Goal: Task Accomplishment & Management: Complete application form

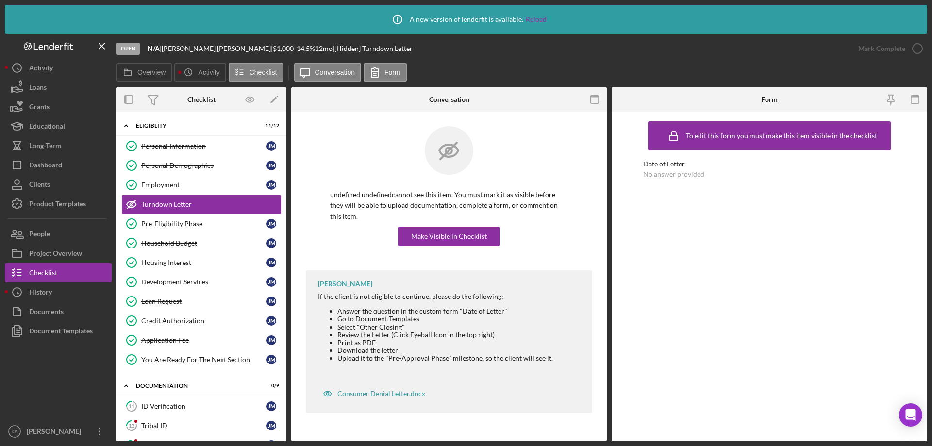
click at [68, 159] on button "Icon/Dashboard Dashboard" at bounding box center [58, 164] width 107 height 19
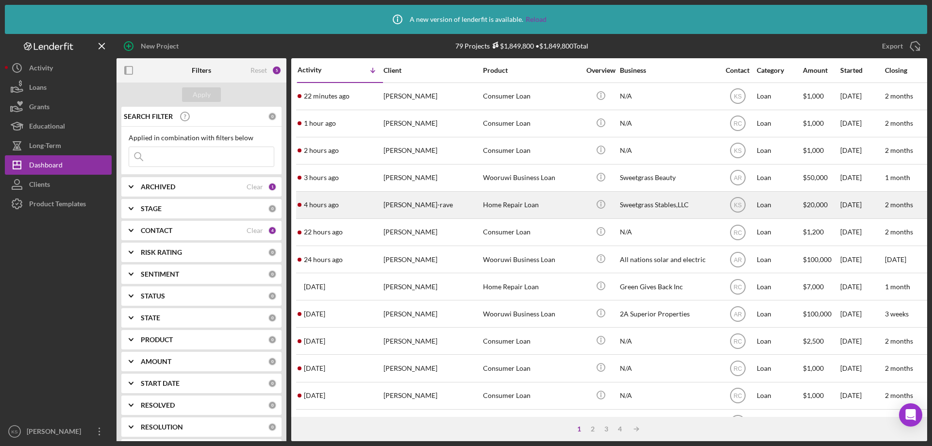
click at [452, 207] on div "[PERSON_NAME]-rave" at bounding box center [432, 205] width 97 height 26
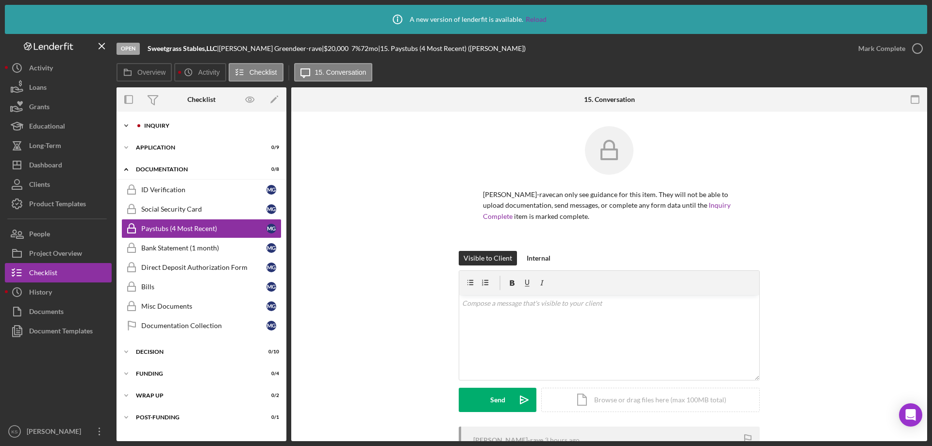
click at [173, 123] on div "Inquiry" at bounding box center [209, 126] width 130 height 6
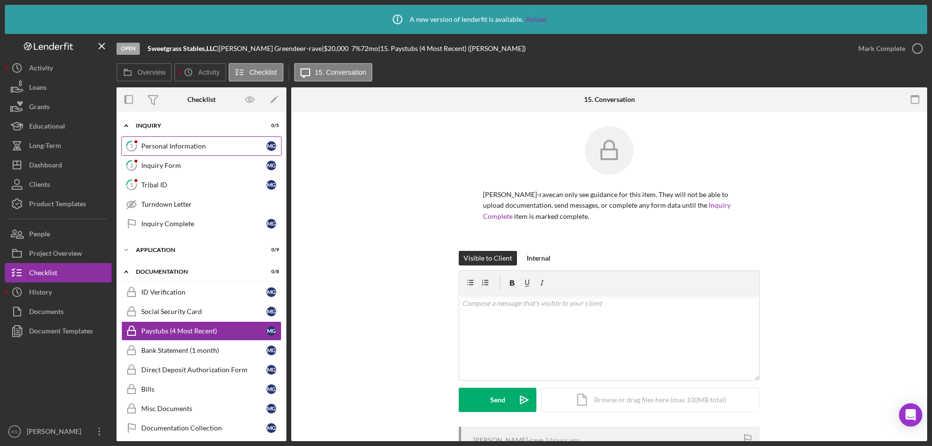
click at [183, 145] on div "Personal Information" at bounding box center [203, 146] width 125 height 8
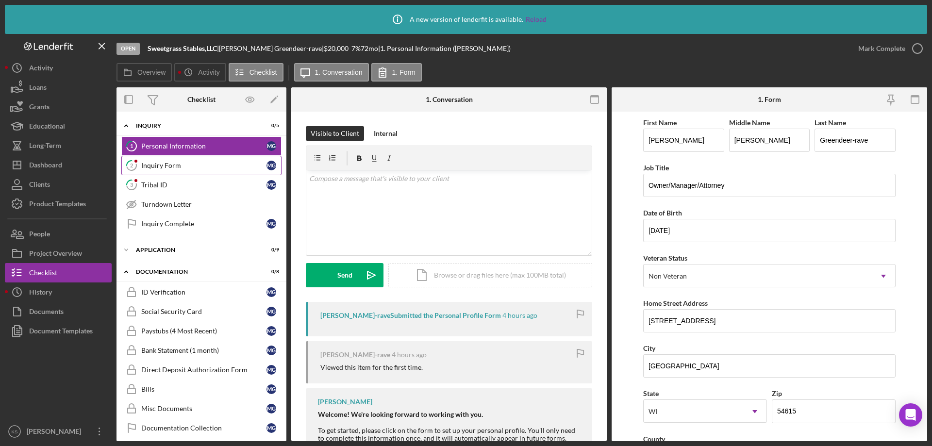
click at [188, 167] on div "Inquiry Form" at bounding box center [203, 166] width 125 height 8
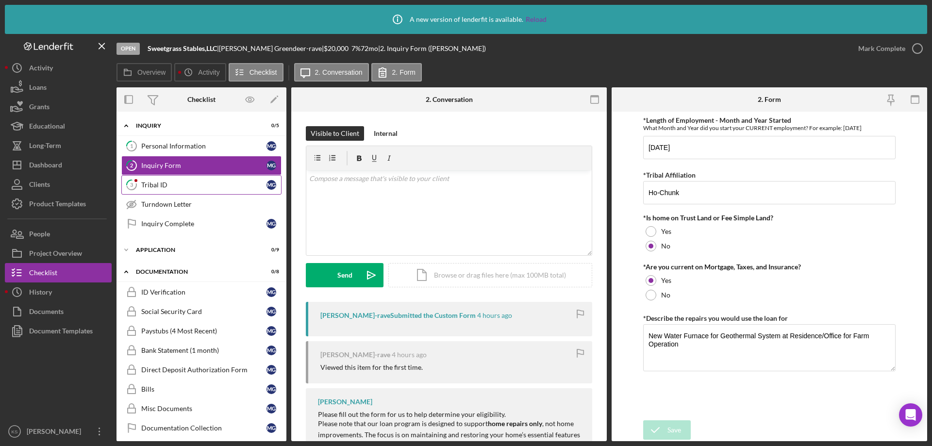
click at [164, 183] on div "Tribal ID" at bounding box center [203, 185] width 125 height 8
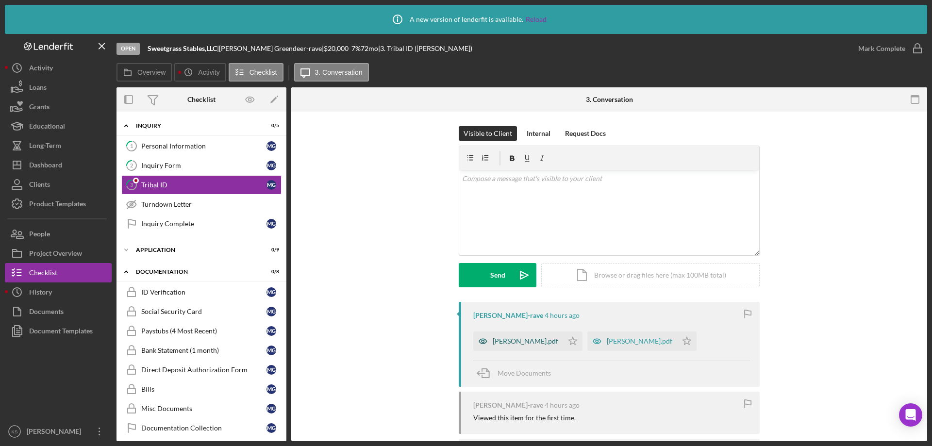
click at [482, 341] on icon "button" at bounding box center [483, 341] width 19 height 19
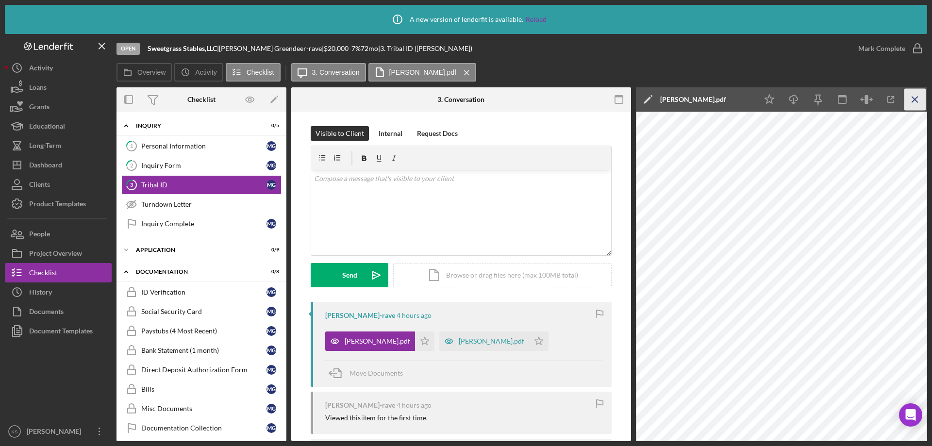
click at [918, 99] on icon "Icon/Menu Close" at bounding box center [916, 100] width 22 height 22
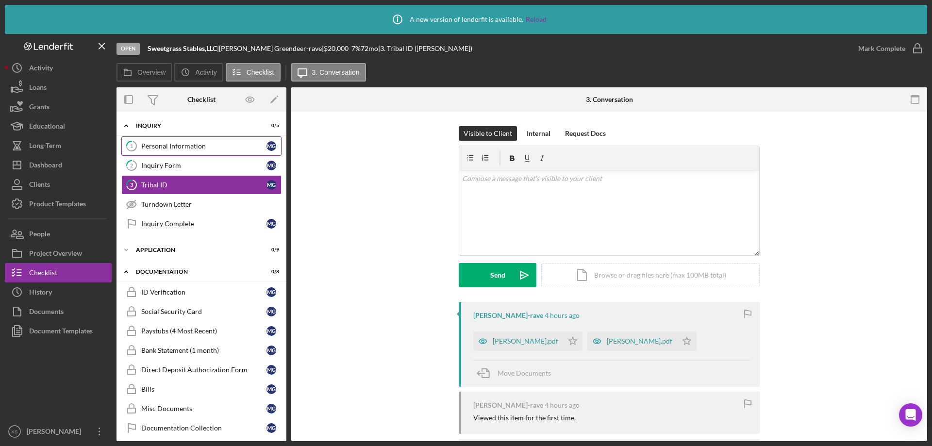
click at [211, 142] on div "Personal Information" at bounding box center [203, 146] width 125 height 8
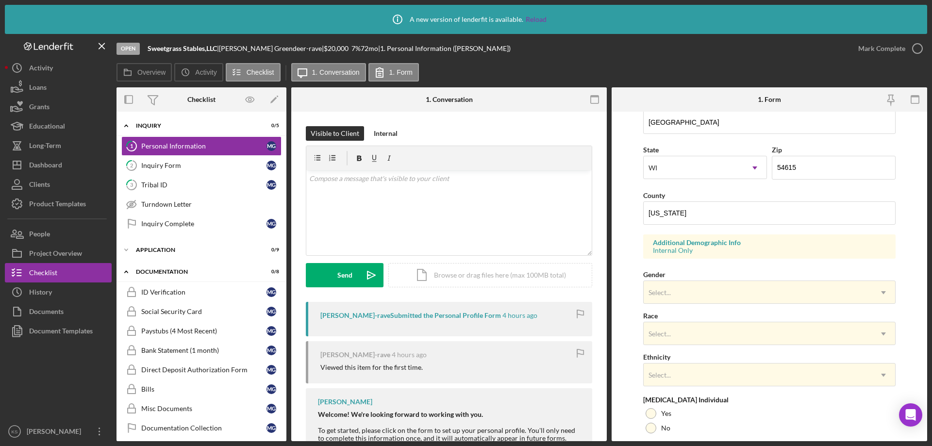
scroll to position [291, 0]
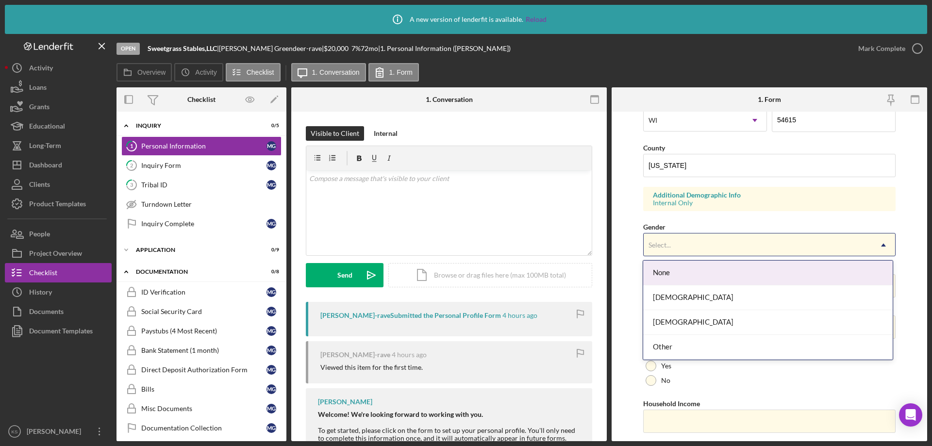
click at [695, 249] on div "Select..." at bounding box center [758, 245] width 228 height 22
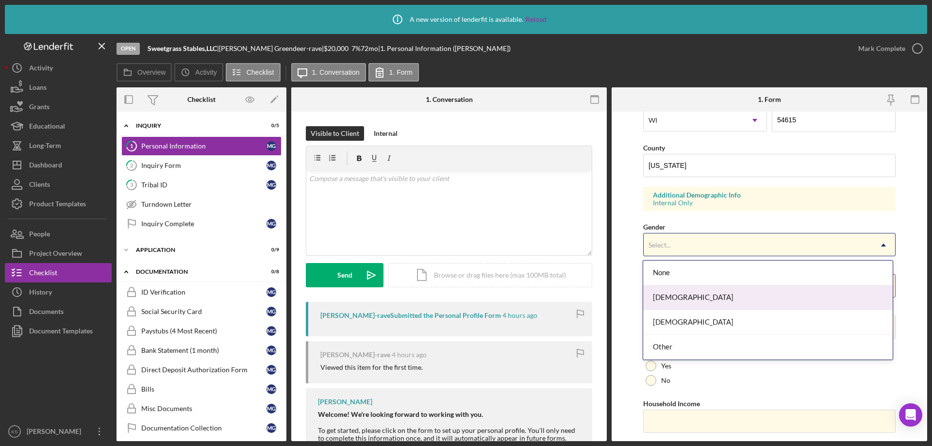
click at [687, 296] on div "[DEMOGRAPHIC_DATA]" at bounding box center [767, 298] width 249 height 25
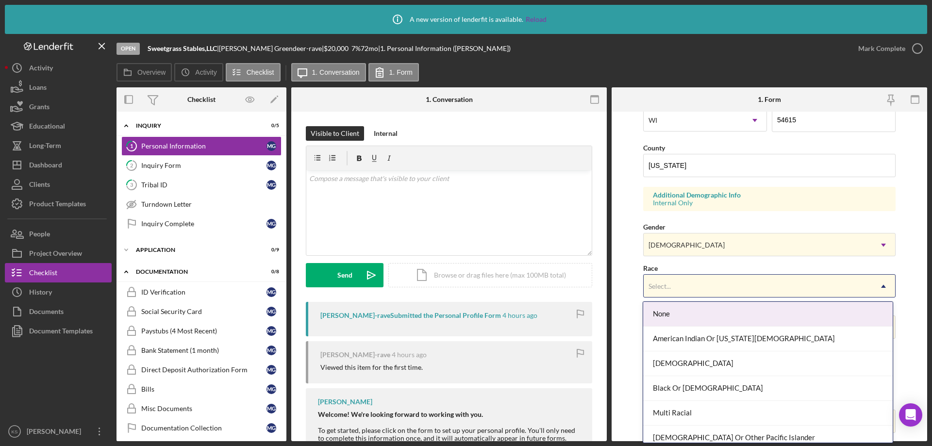
click at [695, 295] on div "Select..." at bounding box center [758, 286] width 228 height 22
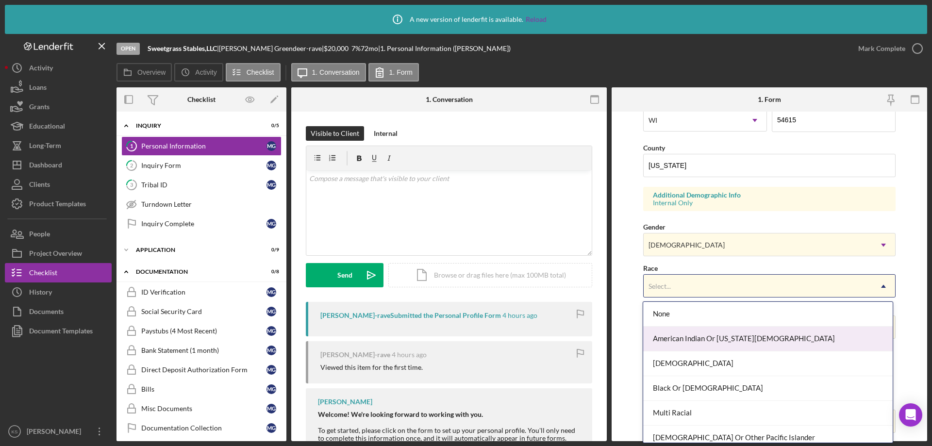
click at [702, 336] on div "American Indian Or [US_STATE][DEMOGRAPHIC_DATA]" at bounding box center [767, 339] width 249 height 25
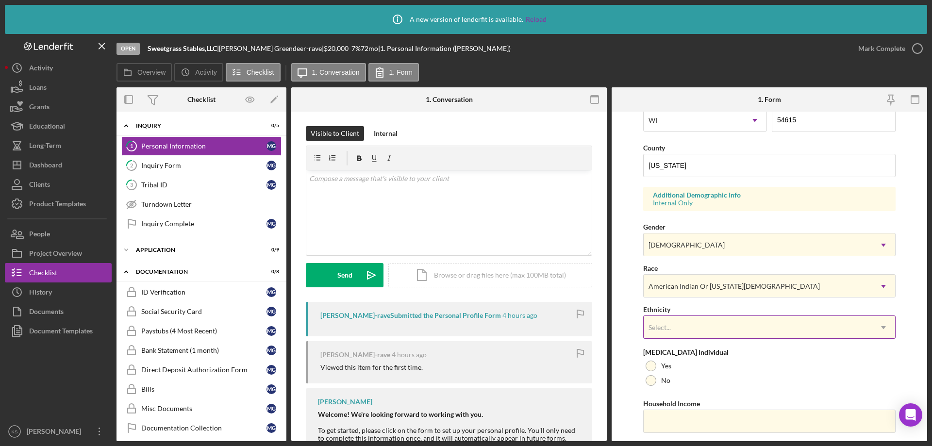
click at [701, 331] on div "Select..." at bounding box center [758, 328] width 228 height 22
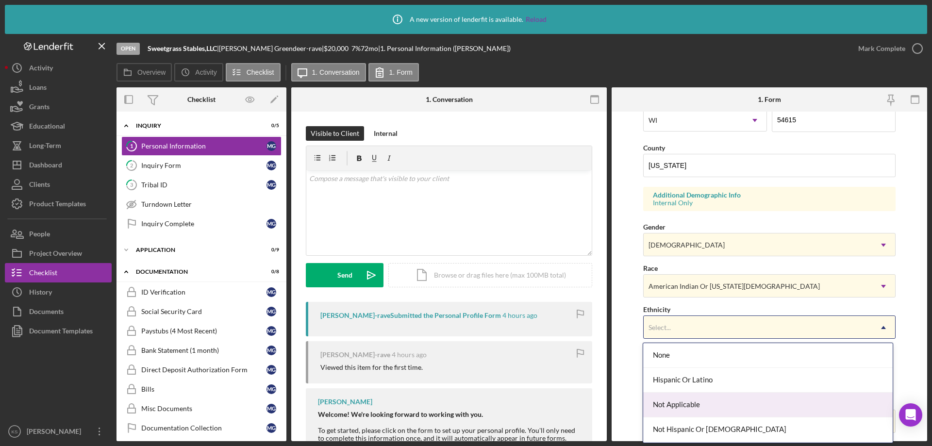
scroll to position [24, 0]
click at [696, 406] on div "Not Hispanic Or [DEMOGRAPHIC_DATA]" at bounding box center [767, 405] width 249 height 25
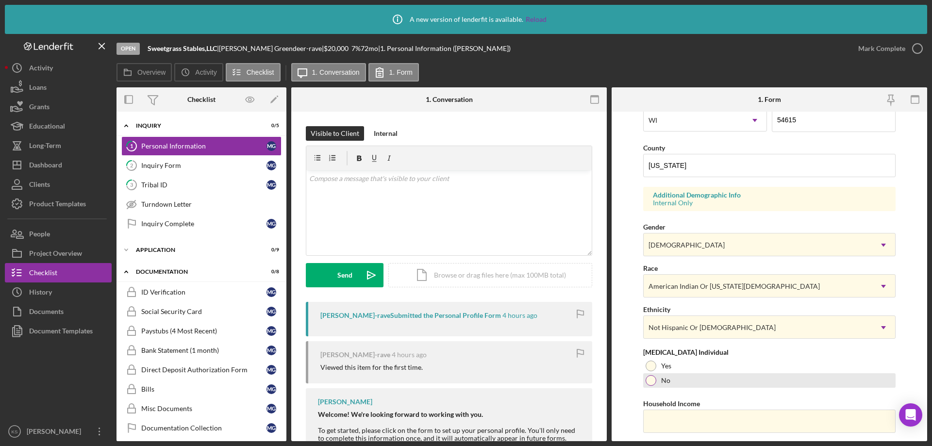
click at [670, 383] on label "No" at bounding box center [665, 381] width 9 height 8
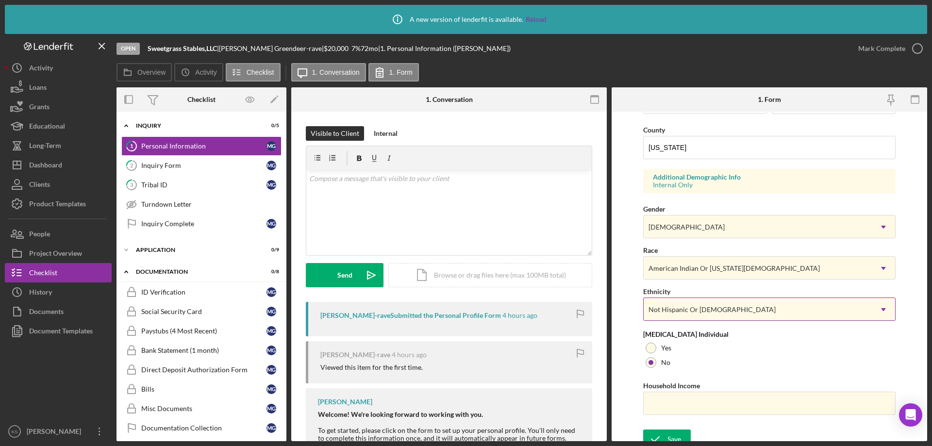
scroll to position [319, 0]
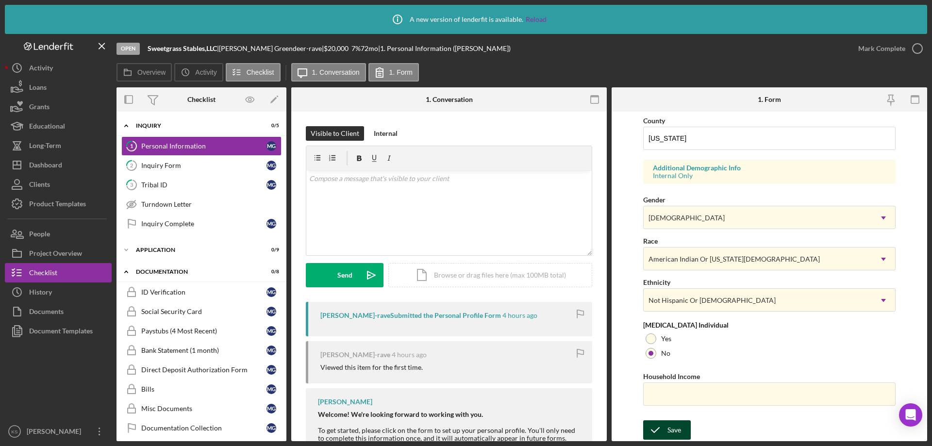
click at [671, 430] on div "Save" at bounding box center [675, 430] width 14 height 19
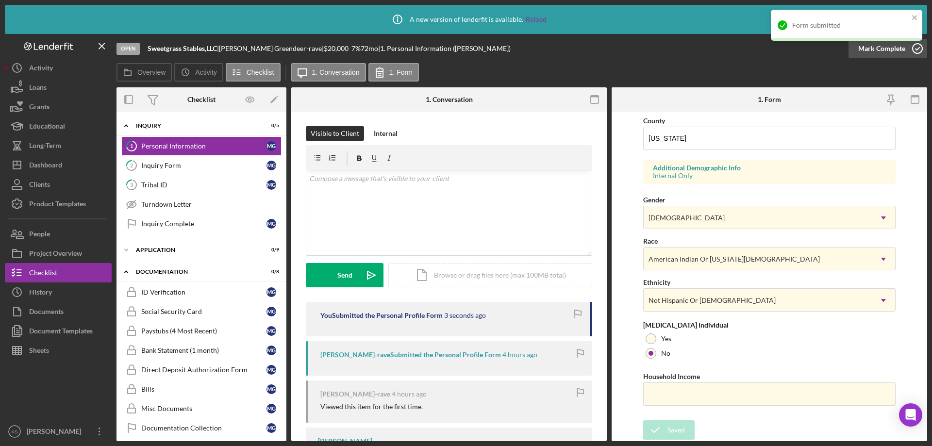
click at [874, 51] on div "Mark Complete" at bounding box center [882, 48] width 47 height 19
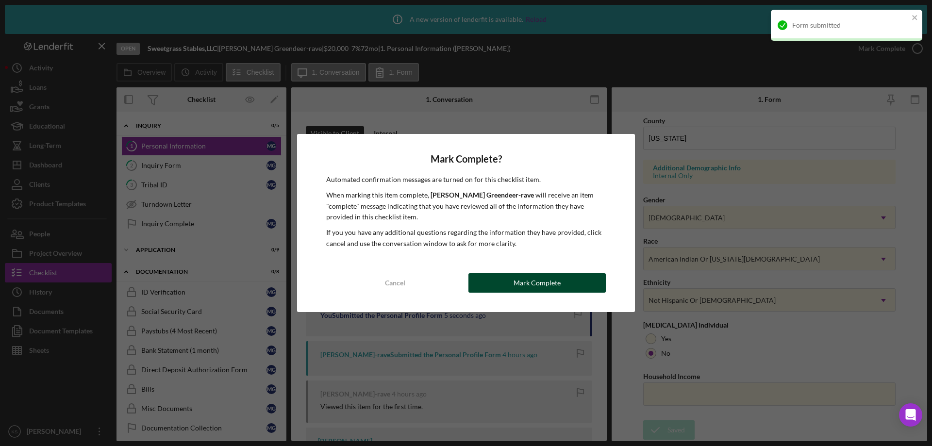
click at [552, 284] on div "Mark Complete" at bounding box center [537, 282] width 47 height 19
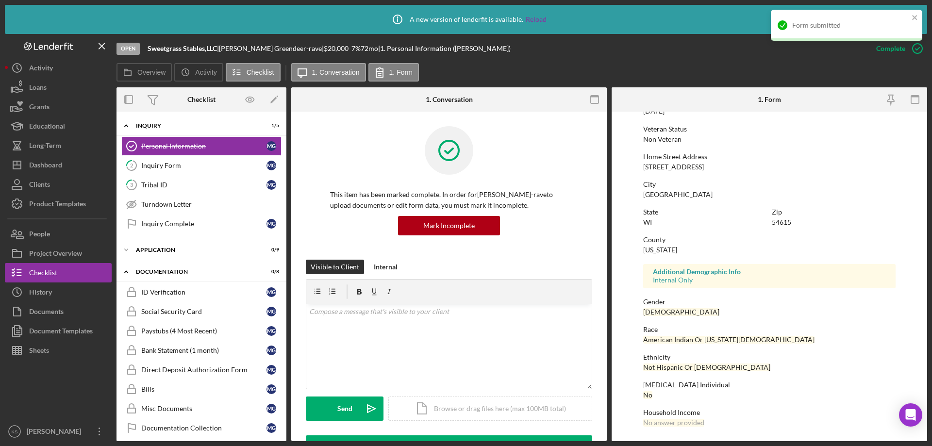
scroll to position [123, 0]
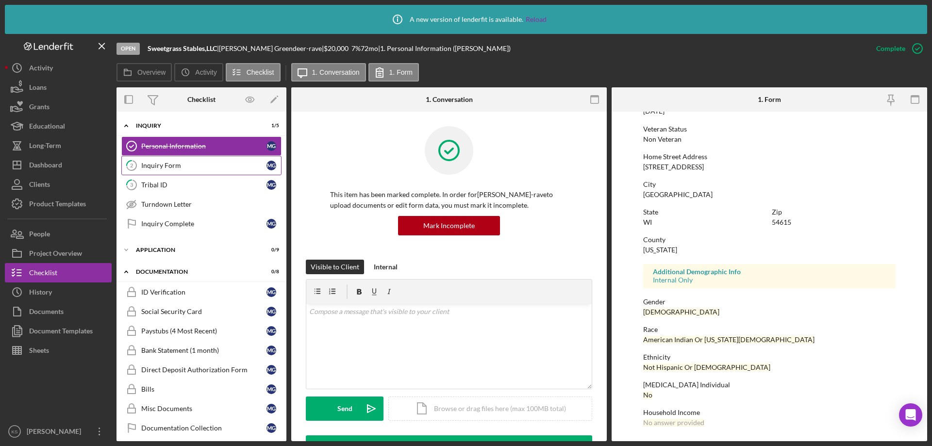
click at [186, 163] on div "Inquiry Form" at bounding box center [203, 166] width 125 height 8
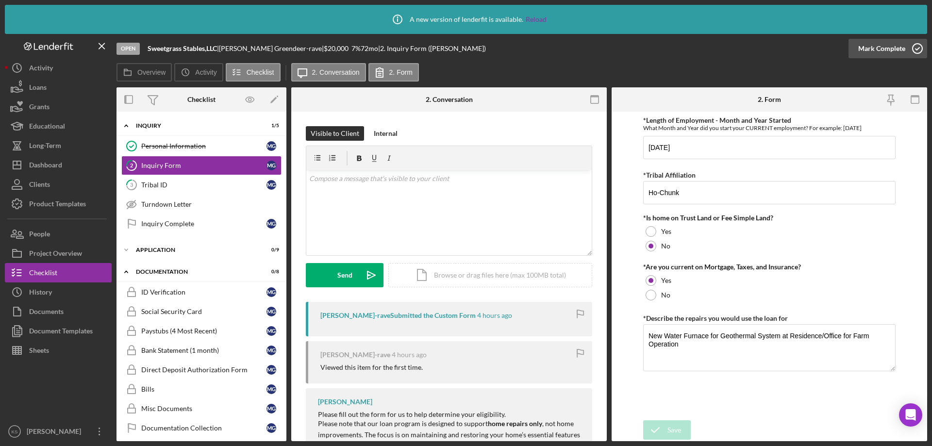
click at [884, 47] on div "Mark Complete" at bounding box center [882, 48] width 47 height 19
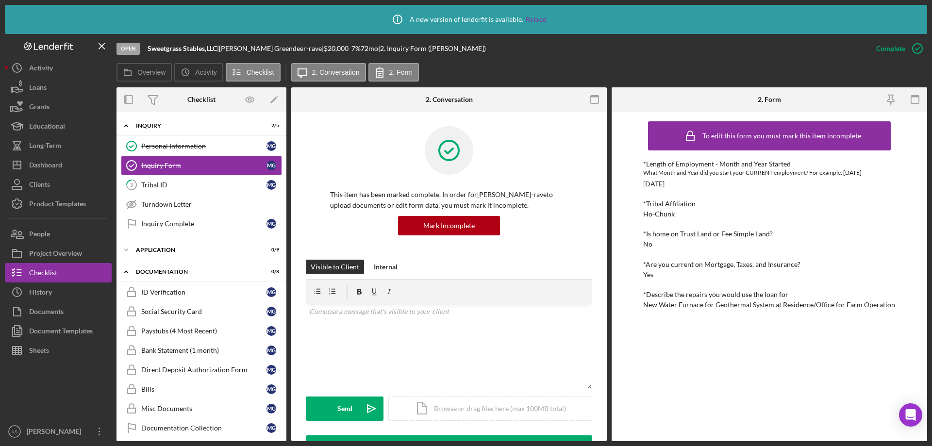
drag, startPoint x: 149, startPoint y: 186, endPoint x: 274, endPoint y: 171, distance: 126.7
click at [149, 186] on div "Tribal ID" at bounding box center [203, 185] width 125 height 8
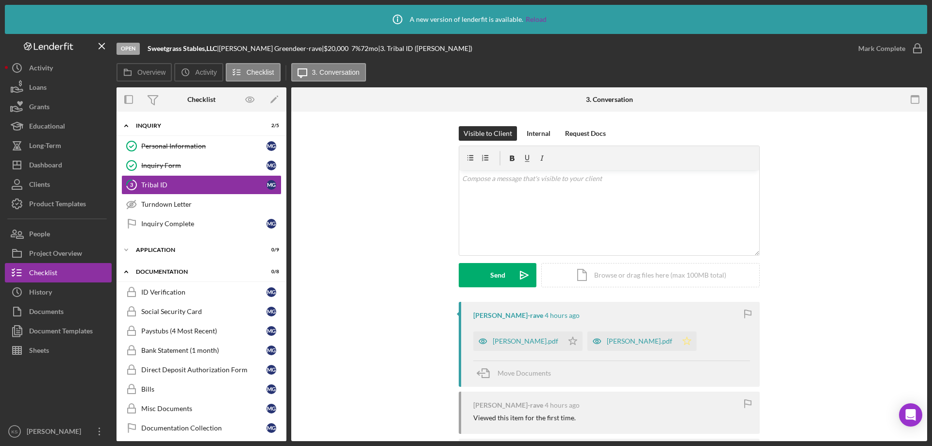
click at [677, 345] on icon "Icon/Star" at bounding box center [686, 341] width 19 height 19
click at [893, 43] on div "Mark Complete" at bounding box center [882, 48] width 47 height 19
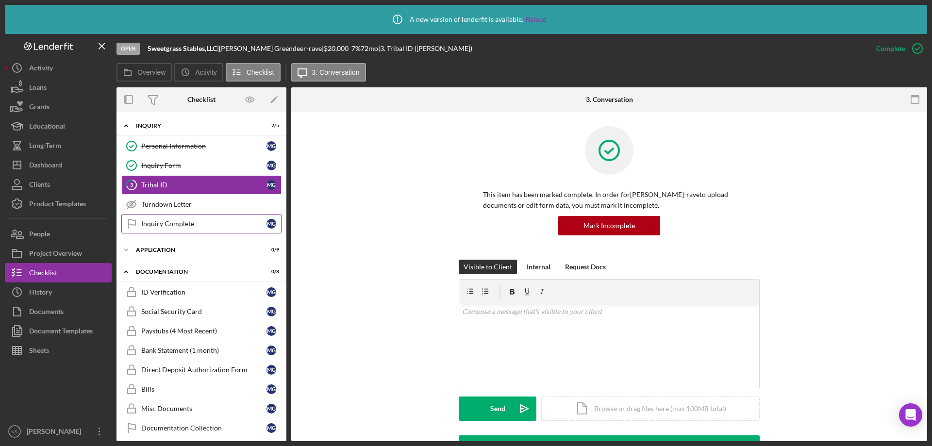
click at [185, 219] on link "Inquiry Complete Inquiry Complete M G" at bounding box center [201, 223] width 160 height 19
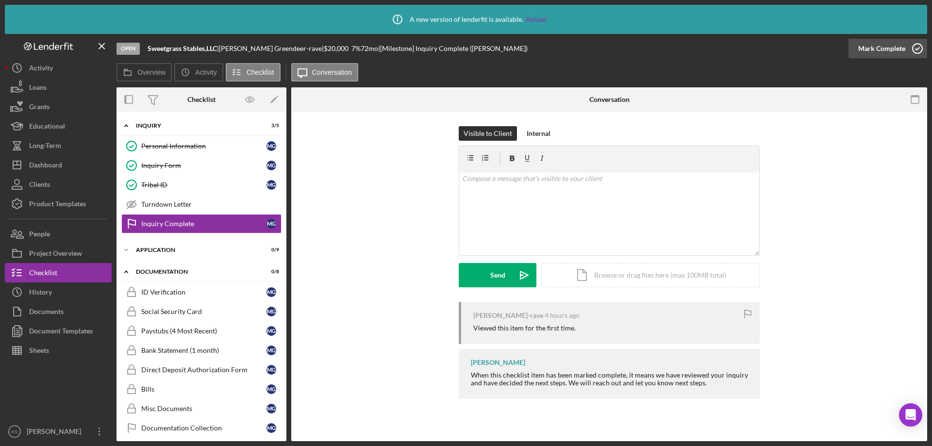
click at [871, 45] on div "Mark Complete" at bounding box center [882, 48] width 47 height 19
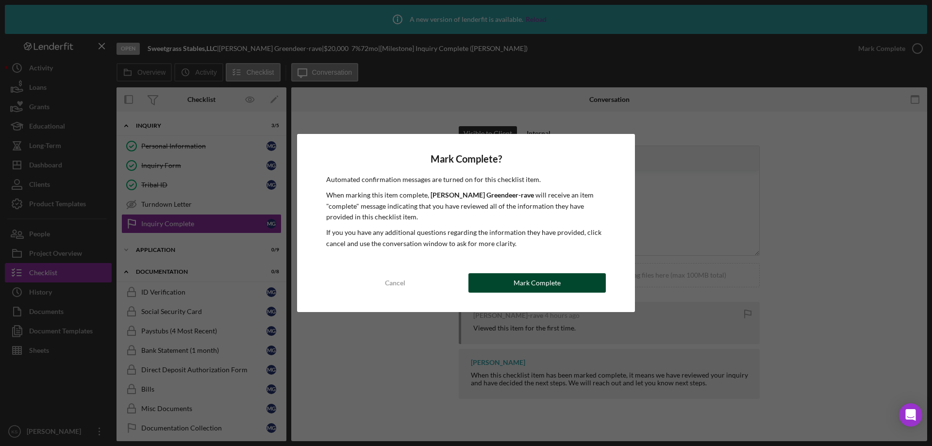
click at [560, 284] on button "Mark Complete" at bounding box center [537, 282] width 137 height 19
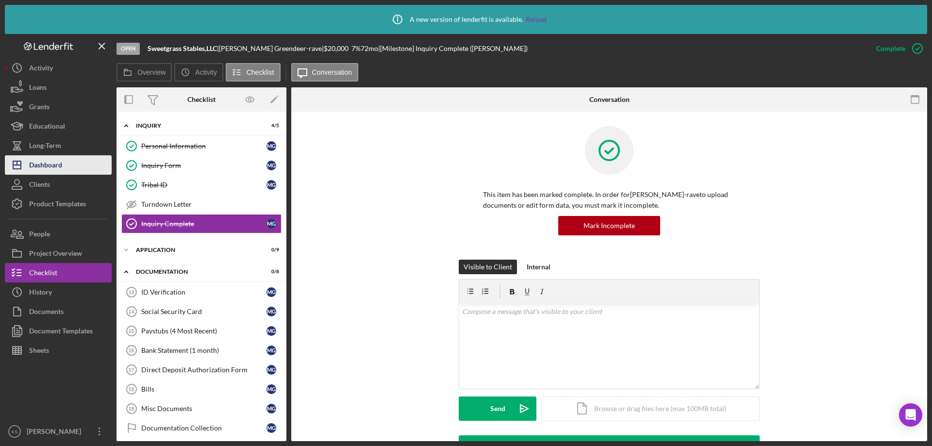
click at [58, 163] on div "Dashboard" at bounding box center [45, 166] width 33 height 22
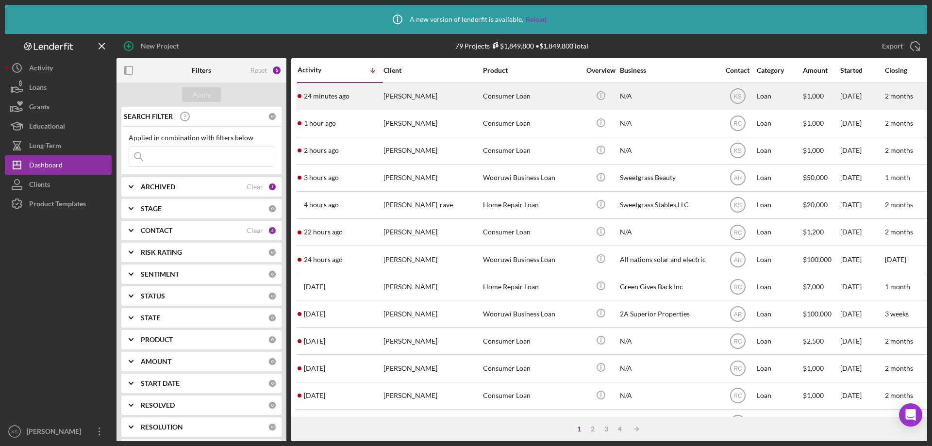
click at [419, 99] on div "[PERSON_NAME]" at bounding box center [432, 97] width 97 height 26
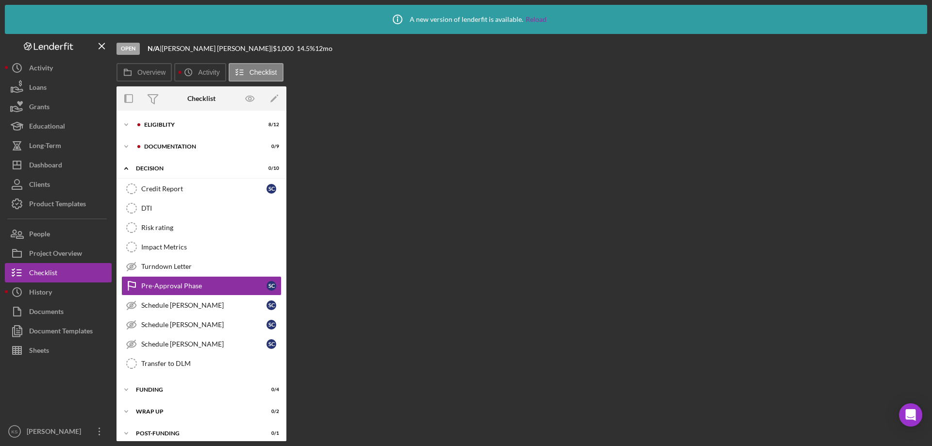
scroll to position [7, 0]
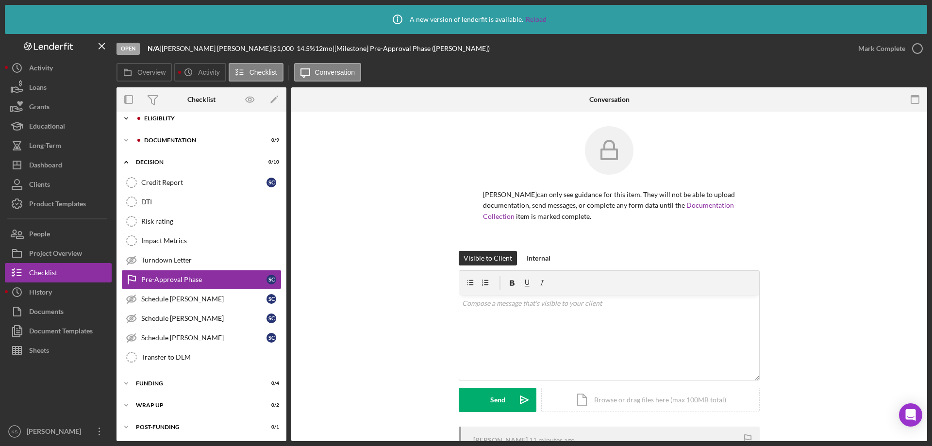
click at [157, 115] on div "Icon/Expander Eligiblity 8 / 12" at bounding box center [202, 118] width 170 height 19
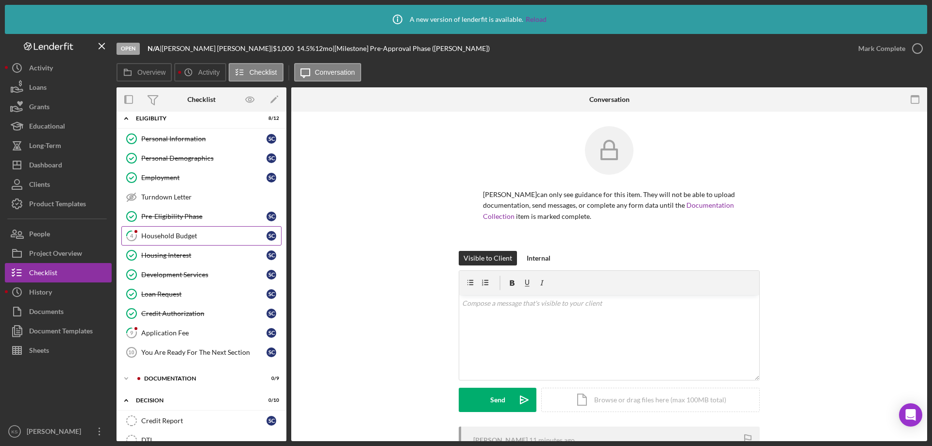
click at [196, 233] on div "Household Budget" at bounding box center [203, 236] width 125 height 8
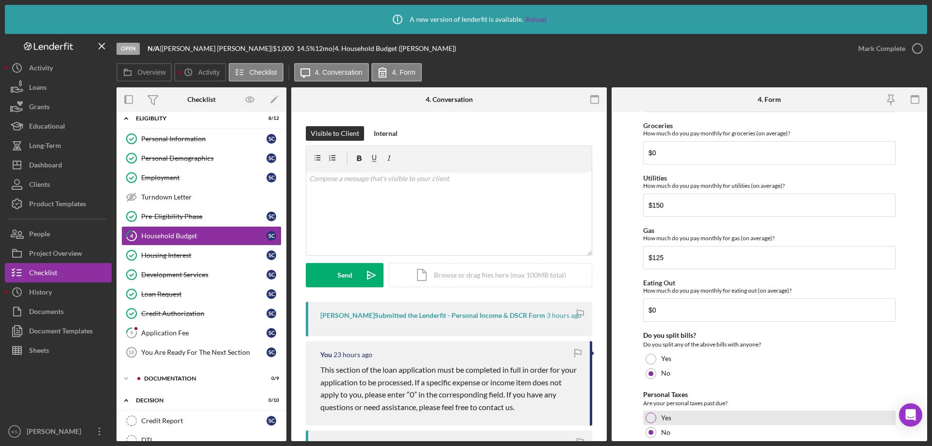
scroll to position [664, 0]
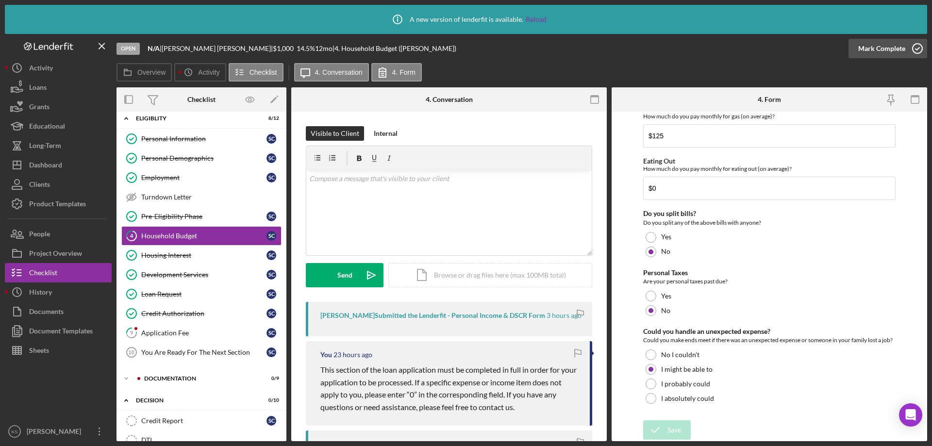
click at [889, 48] on div "Mark Complete" at bounding box center [882, 48] width 47 height 19
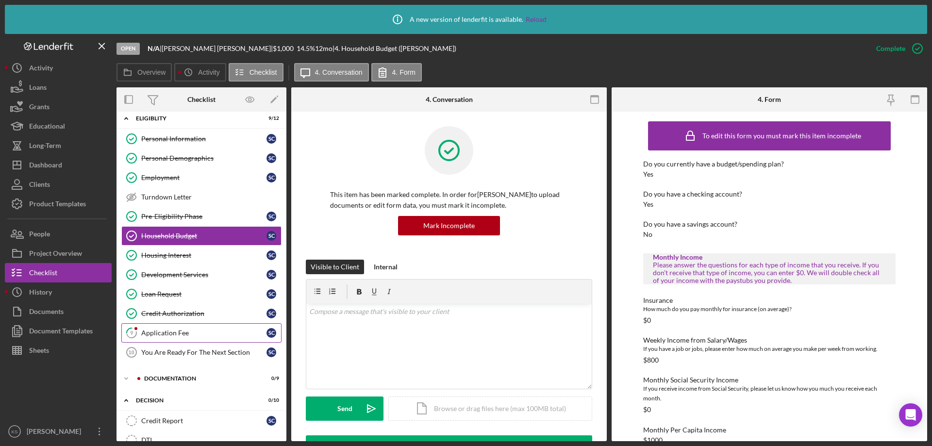
click at [179, 330] on div "Application Fee" at bounding box center [203, 333] width 125 height 8
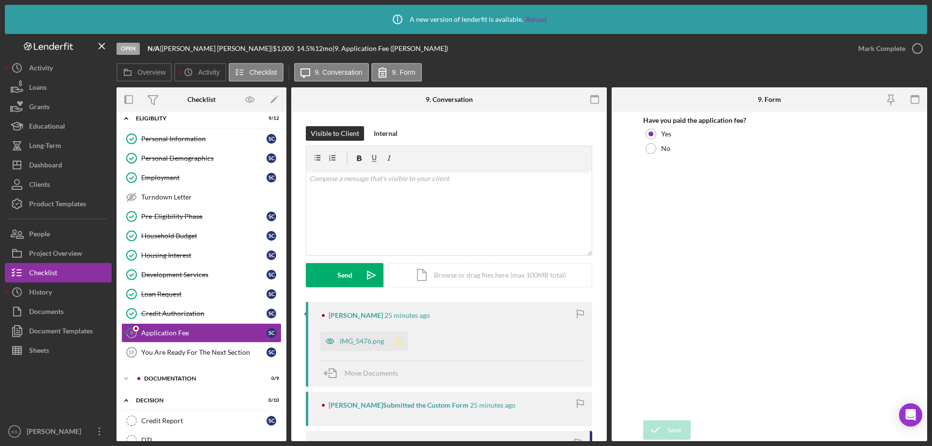
click at [401, 341] on icon "Icon/Star" at bounding box center [398, 341] width 19 height 19
click at [892, 52] on div "Mark Complete" at bounding box center [882, 48] width 47 height 19
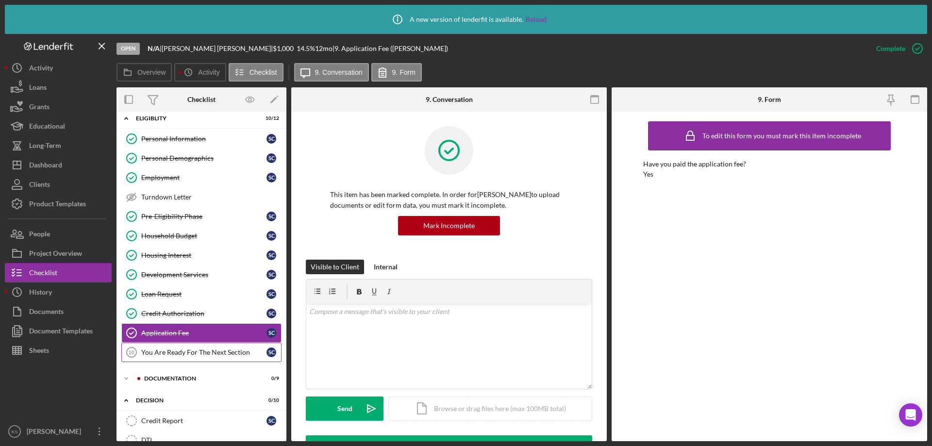
click at [219, 356] on div "You Are Ready For The Next Section" at bounding box center [203, 353] width 125 height 8
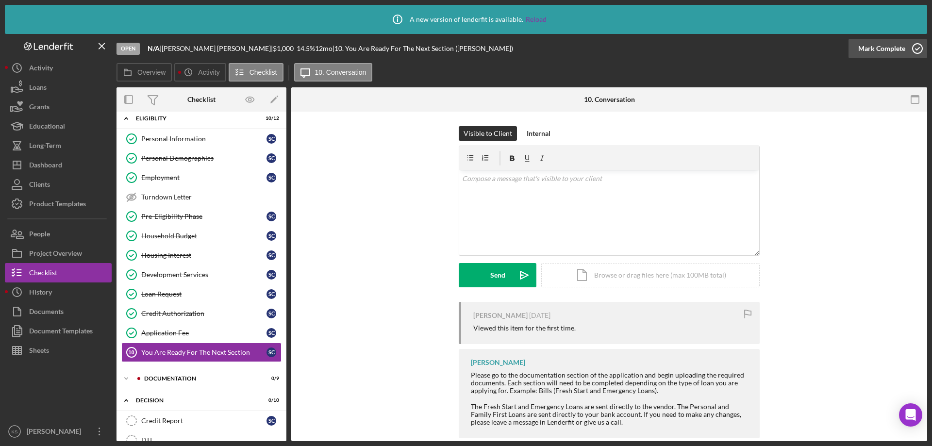
click at [887, 50] on div "Mark Complete" at bounding box center [882, 48] width 47 height 19
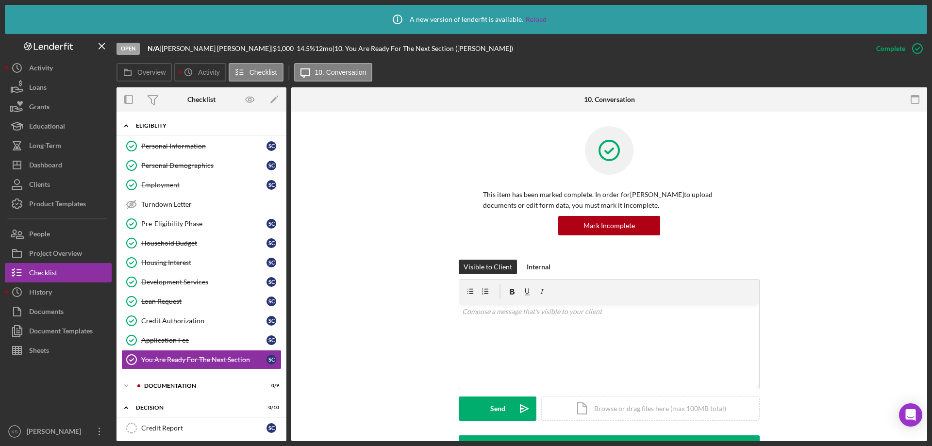
click at [142, 122] on div "Icon/Expander Eligiblity 11 / 12" at bounding box center [202, 126] width 170 height 20
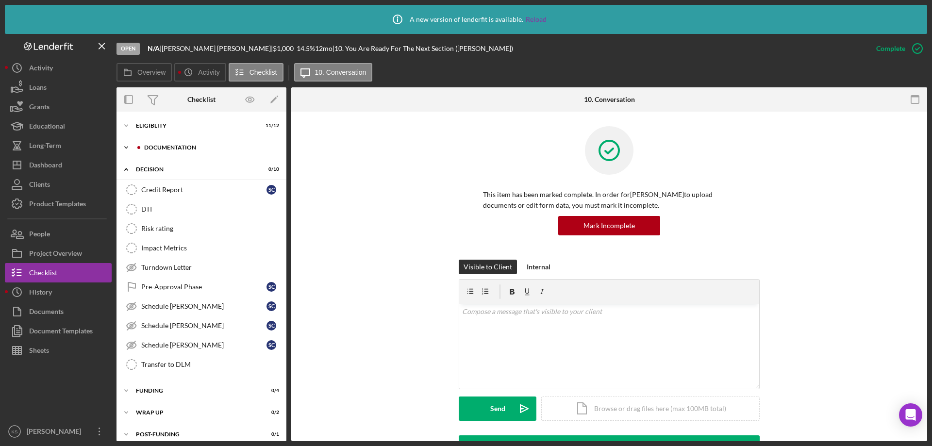
click at [199, 150] on div "Documentation" at bounding box center [209, 148] width 130 height 6
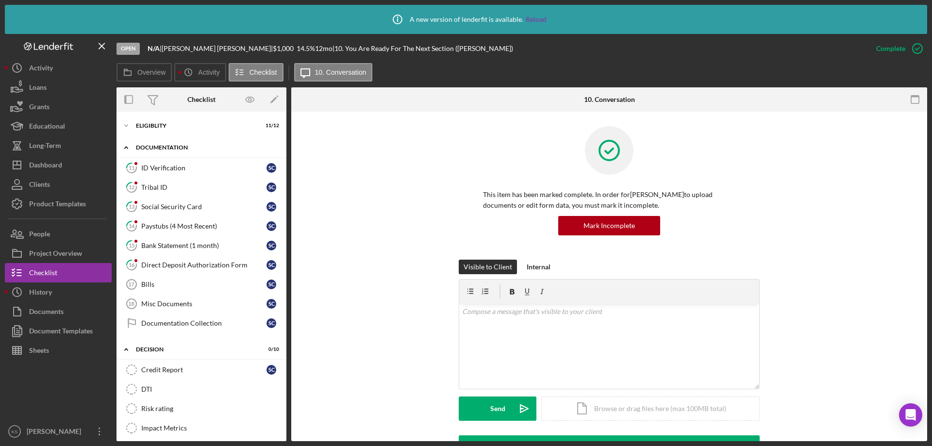
click at [178, 150] on div "Documentation" at bounding box center [205, 148] width 138 height 6
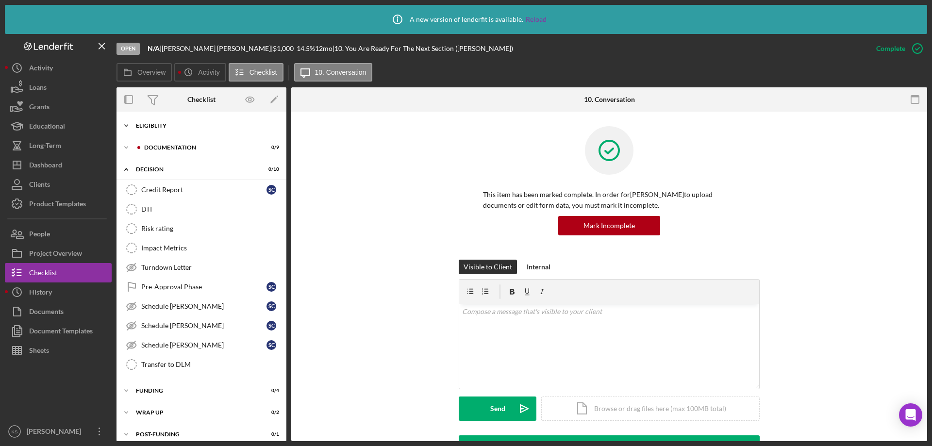
click at [177, 125] on div "Eligiblity" at bounding box center [205, 126] width 138 height 6
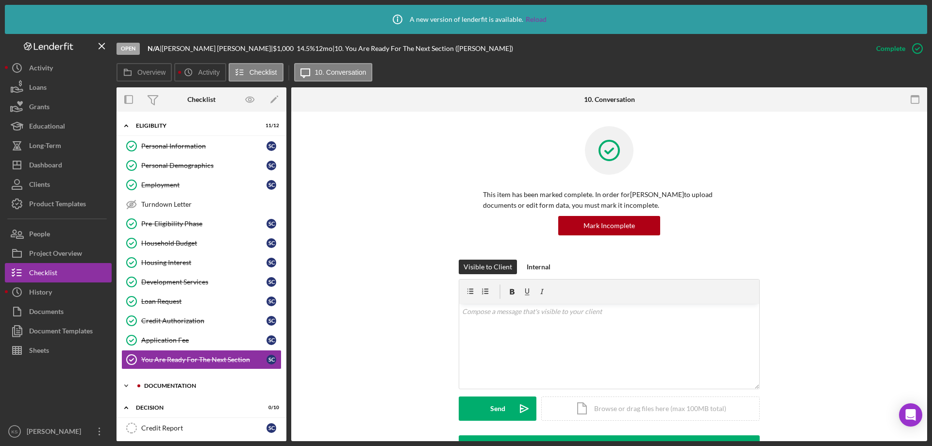
click at [180, 387] on div "Documentation" at bounding box center [209, 386] width 130 height 6
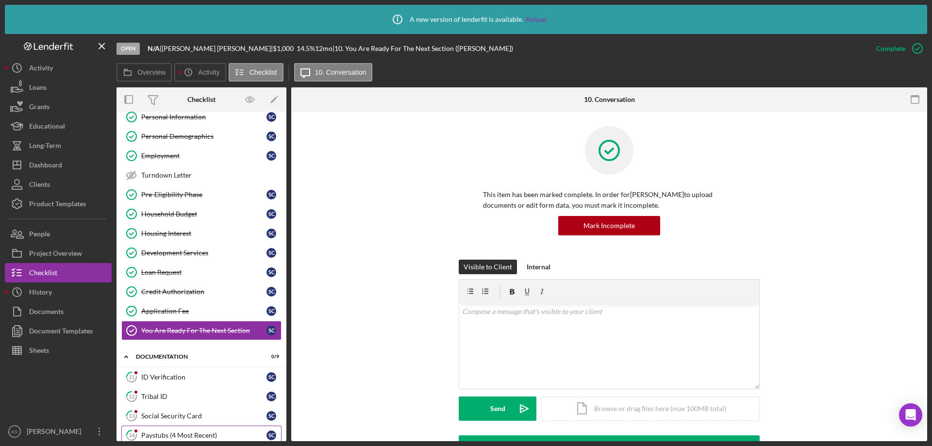
scroll to position [97, 0]
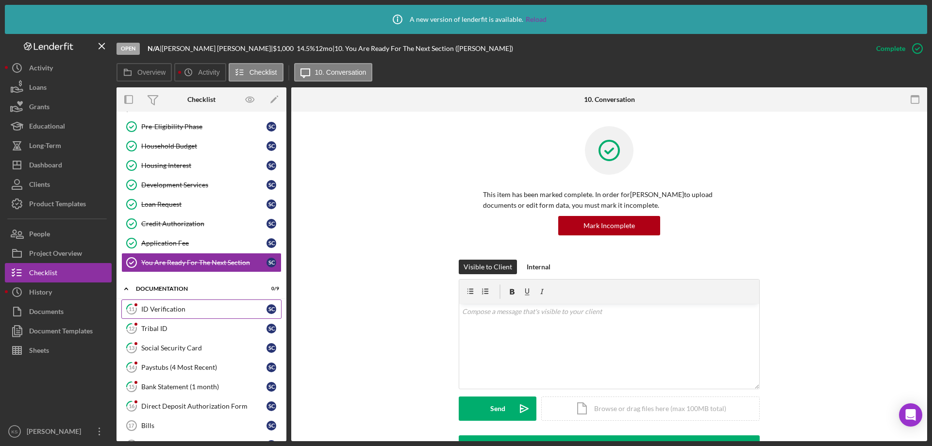
click at [191, 305] on div "ID Verification" at bounding box center [203, 309] width 125 height 8
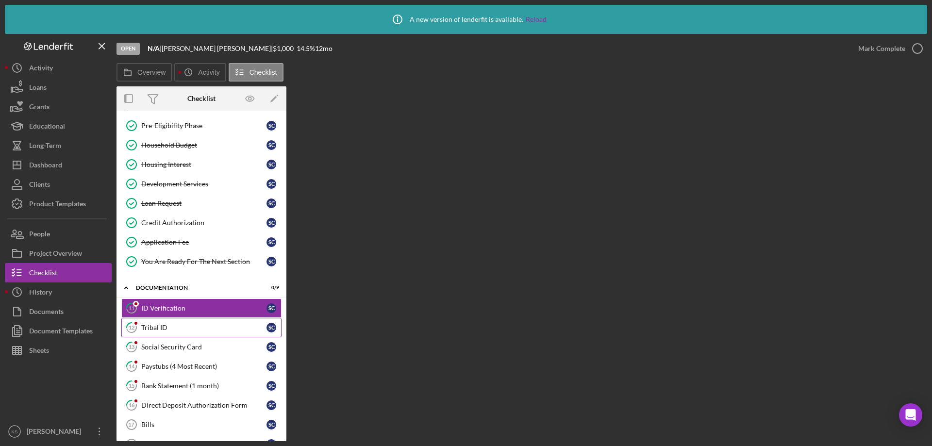
click at [181, 328] on div "Tribal ID" at bounding box center [203, 328] width 125 height 8
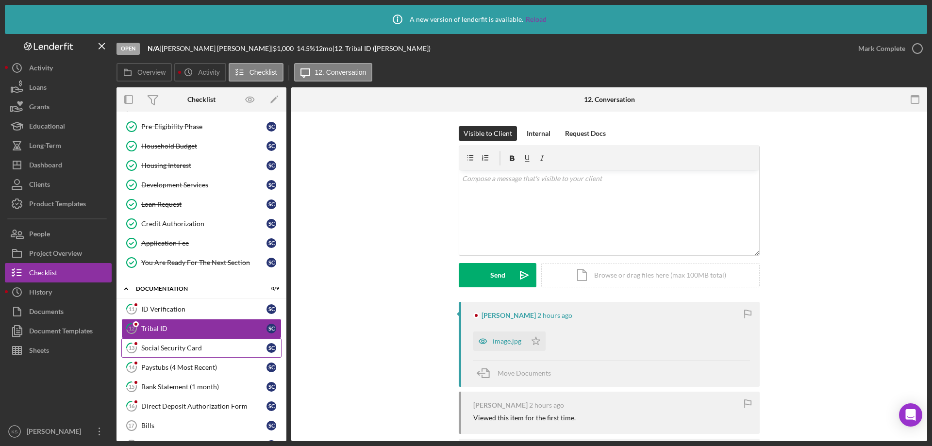
click at [179, 343] on link "13 Social Security Card S C" at bounding box center [201, 347] width 160 height 19
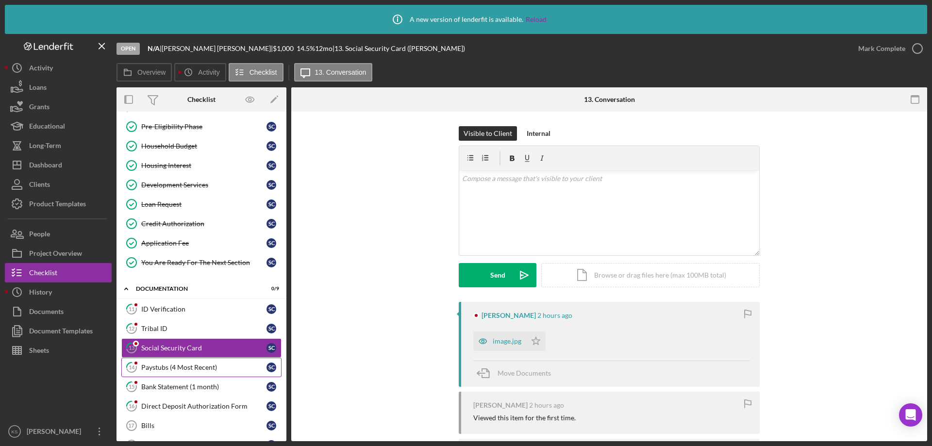
click at [175, 364] on div "Paystubs (4 Most Recent)" at bounding box center [203, 368] width 125 height 8
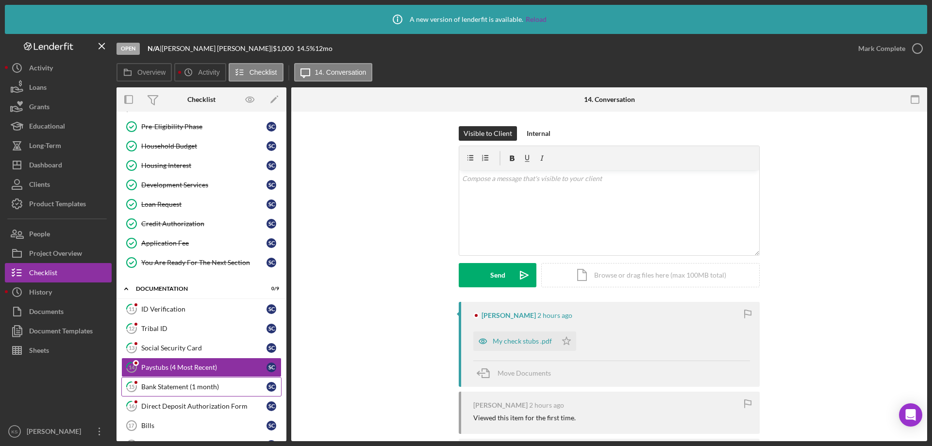
click at [174, 388] on div "Bank Statement (1 month)" at bounding box center [203, 387] width 125 height 8
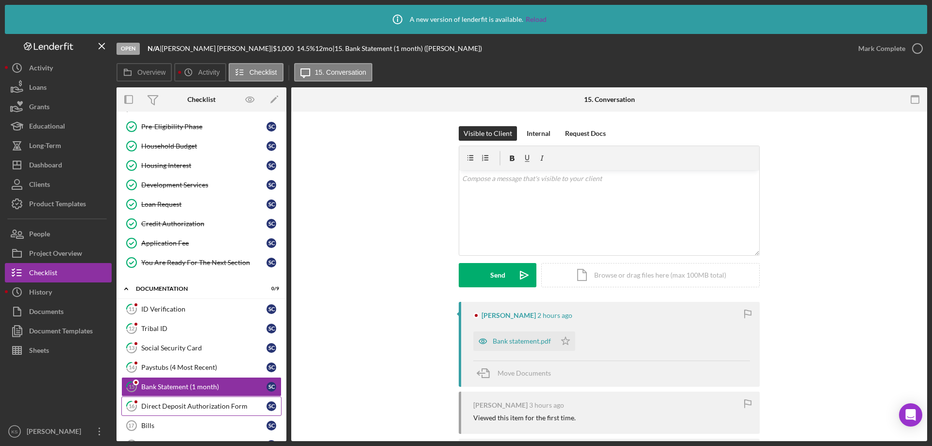
click at [173, 404] on div "Direct Deposit Authorization Form" at bounding box center [203, 407] width 125 height 8
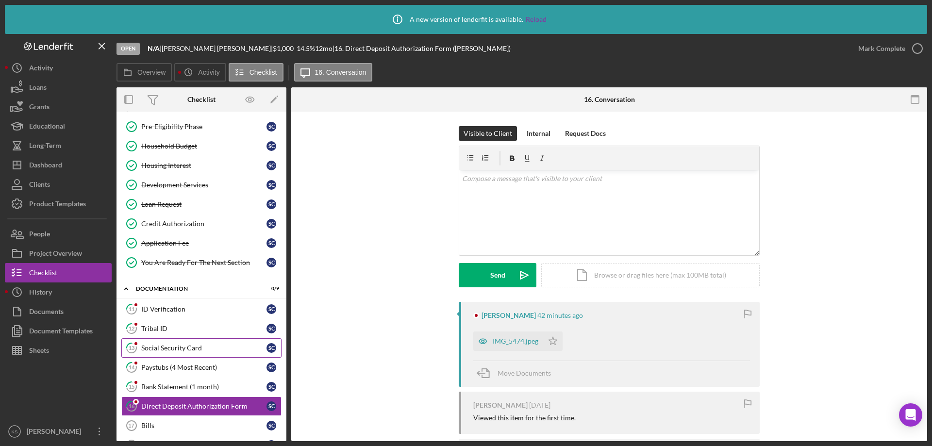
drag, startPoint x: 189, startPoint y: 348, endPoint x: 192, endPoint y: 327, distance: 21.5
click at [190, 348] on div "Social Security Card" at bounding box center [203, 348] width 125 height 8
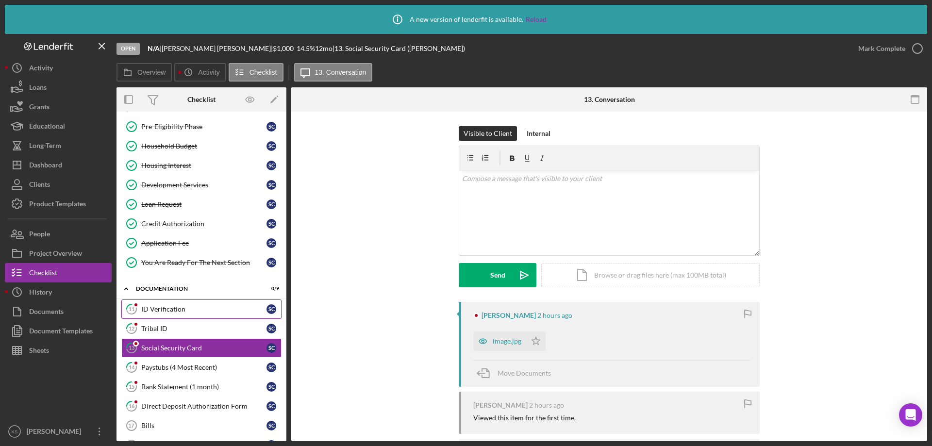
click at [193, 311] on div "ID Verification" at bounding box center [203, 309] width 125 height 8
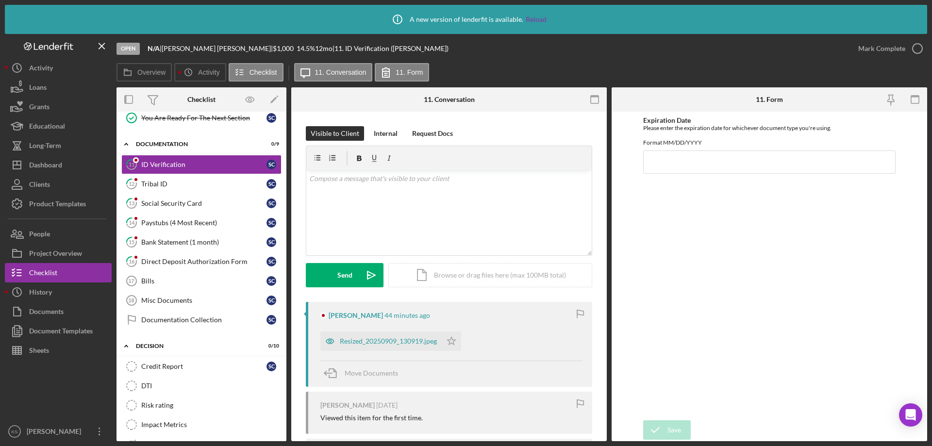
scroll to position [243, 0]
click at [174, 278] on div "Bills" at bounding box center [203, 280] width 125 height 8
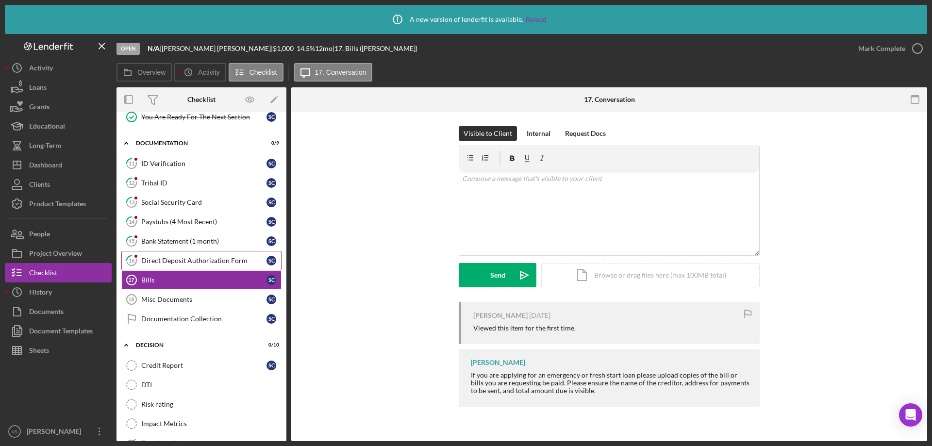
click at [199, 257] on div "Direct Deposit Authorization Form" at bounding box center [203, 261] width 125 height 8
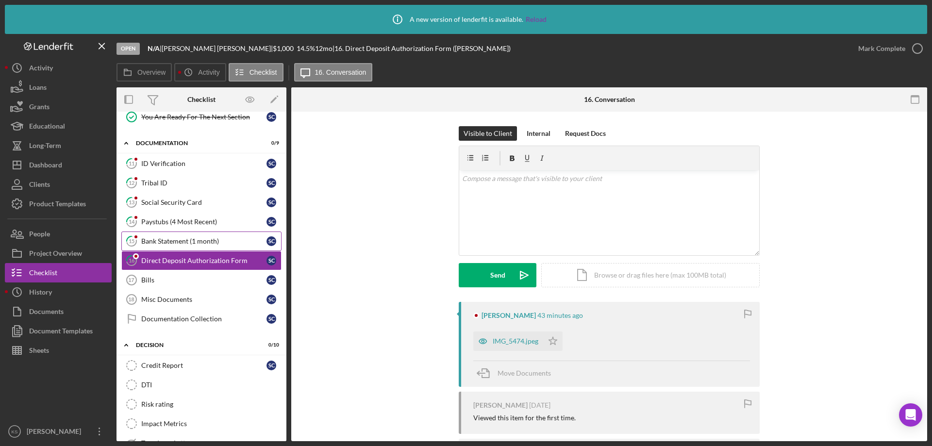
click at [190, 245] on div "Bank Statement (1 month)" at bounding box center [203, 241] width 125 height 8
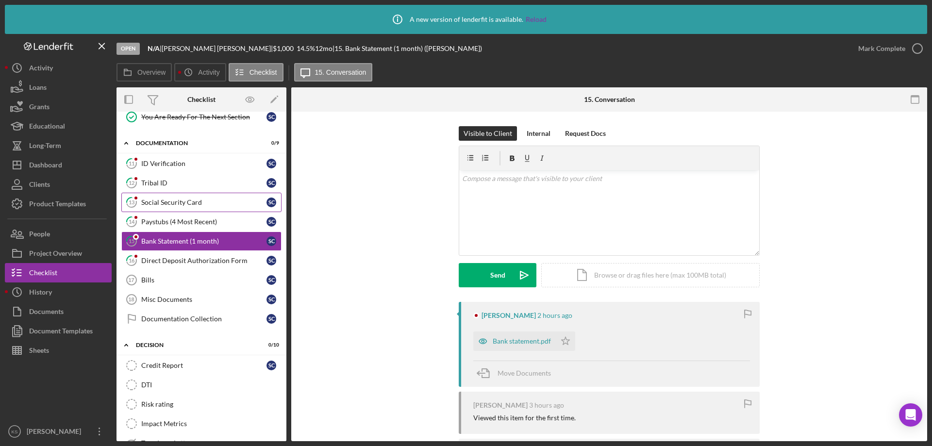
drag, startPoint x: 181, startPoint y: 227, endPoint x: 175, endPoint y: 204, distance: 23.6
click at [181, 227] on link "14 Paystubs (4 Most Recent) S C" at bounding box center [201, 221] width 160 height 19
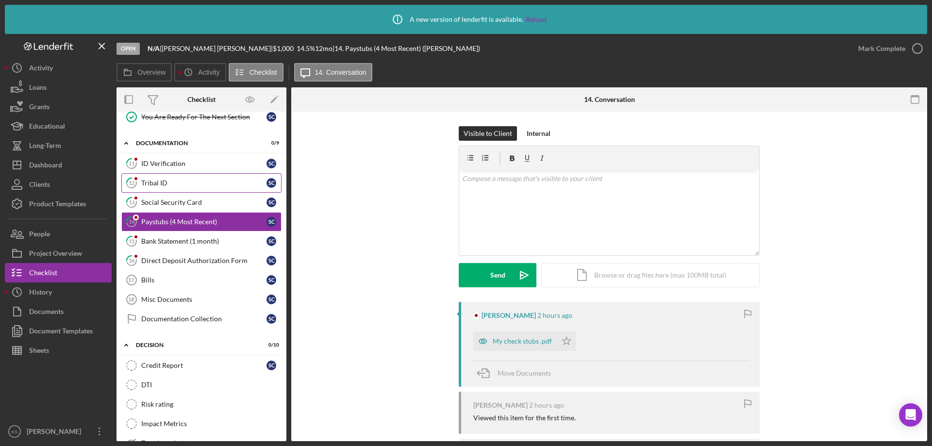
drag, startPoint x: 175, startPoint y: 202, endPoint x: 172, endPoint y: 180, distance: 22.5
click at [175, 201] on div "Social Security Card" at bounding box center [203, 203] width 125 height 8
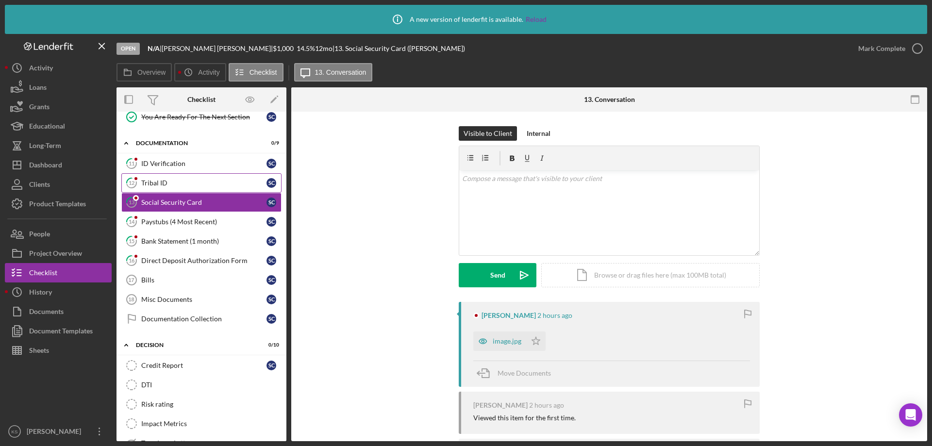
drag, startPoint x: 172, startPoint y: 180, endPoint x: 172, endPoint y: 174, distance: 5.3
click at [172, 179] on div "Tribal ID" at bounding box center [203, 183] width 125 height 8
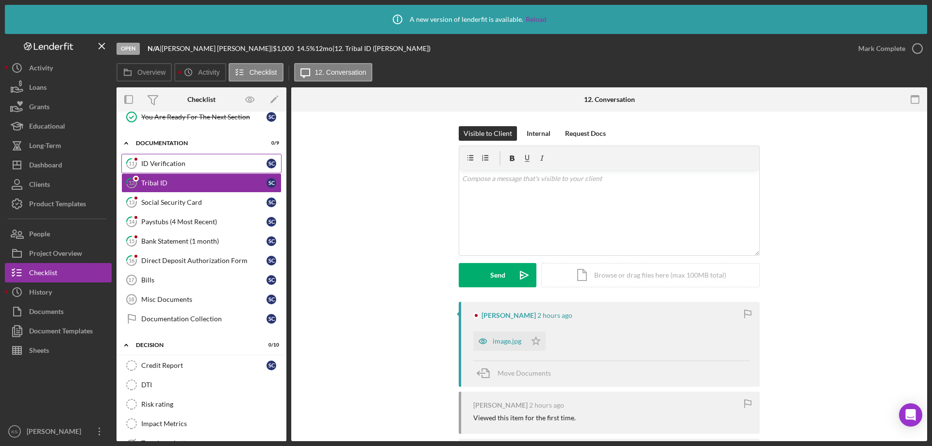
click at [175, 167] on div "ID Verification" at bounding box center [203, 164] width 125 height 8
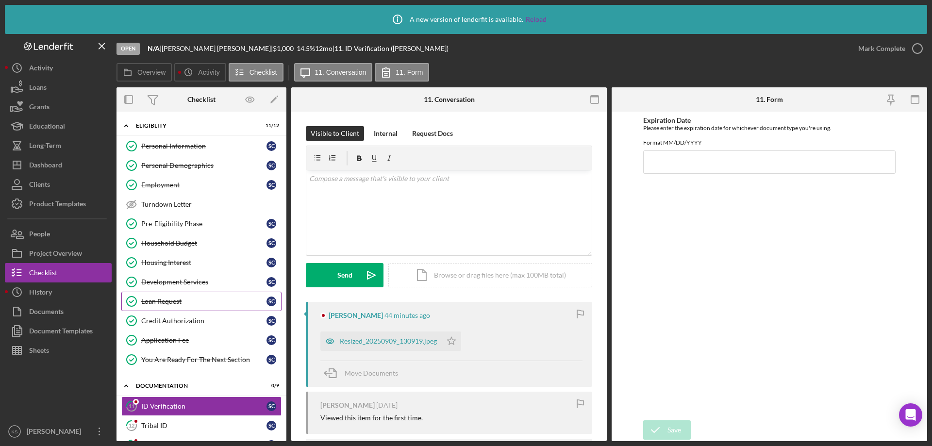
click at [177, 305] on div "Loan Request" at bounding box center [203, 302] width 125 height 8
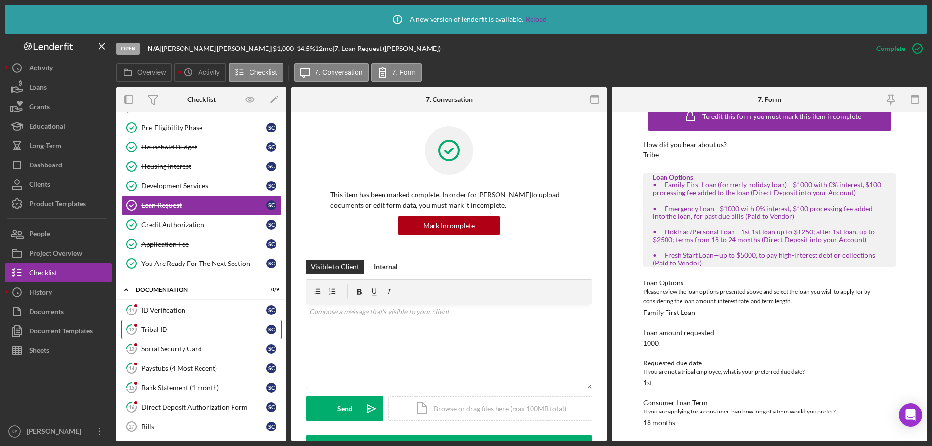
scroll to position [97, 0]
click at [167, 313] on div "ID Verification" at bounding box center [203, 309] width 125 height 8
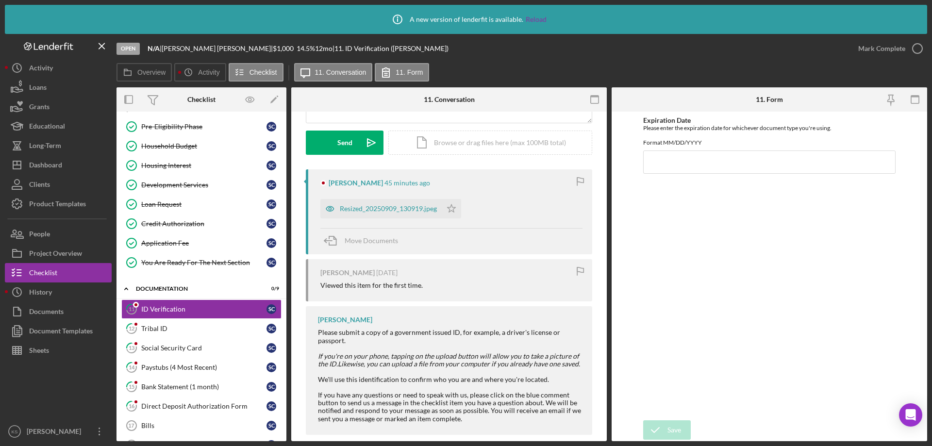
scroll to position [146, 0]
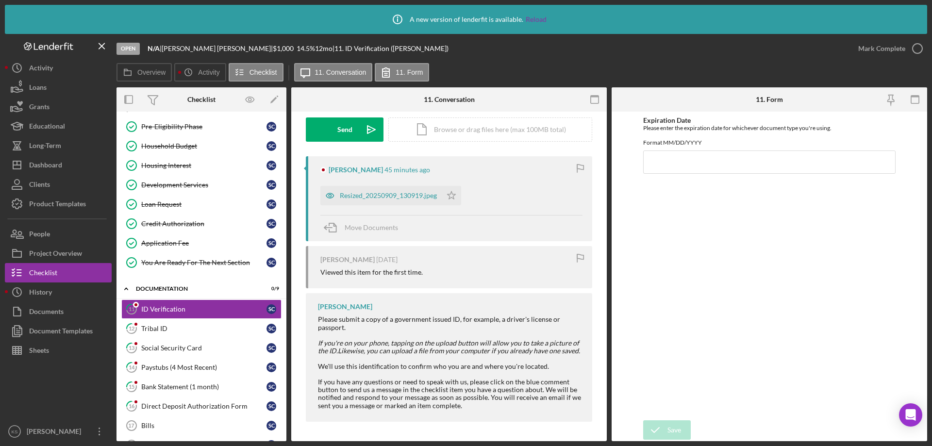
click at [786, 265] on div "Expiration Date Please enter the expiration date for whichever document type yo…" at bounding box center [769, 266] width 253 height 299
click at [181, 325] on div "Tribal ID" at bounding box center [203, 329] width 125 height 8
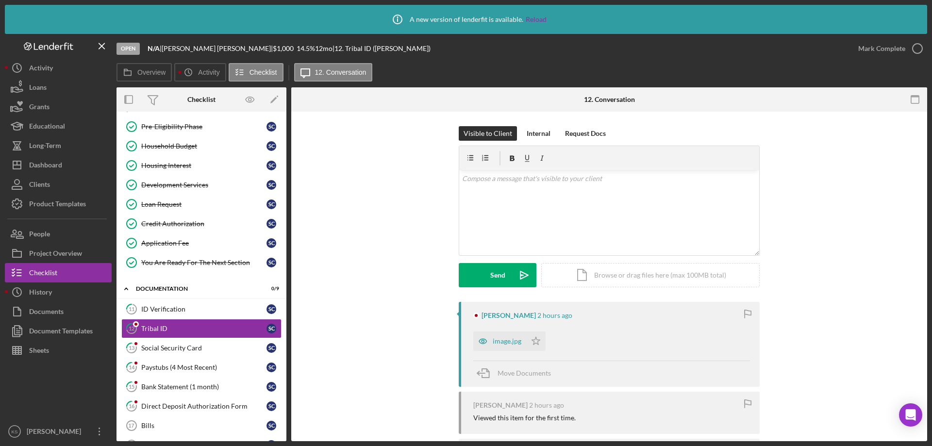
click at [427, 337] on div "[PERSON_NAME] 2 hours ago image.jpg Icon/Star Move Documents [PERSON_NAME] 2 ho…" at bounding box center [609, 425] width 607 height 247
click at [210, 342] on link "13 Social Security Card S C" at bounding box center [201, 347] width 160 height 19
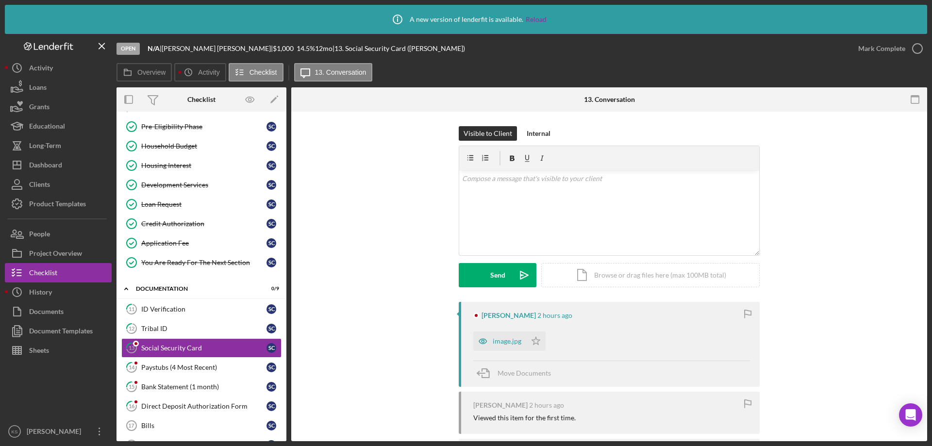
drag, startPoint x: 197, startPoint y: 362, endPoint x: 291, endPoint y: 352, distance: 94.3
click at [201, 361] on link "14 Paystubs (4 Most Recent) S C" at bounding box center [201, 367] width 160 height 19
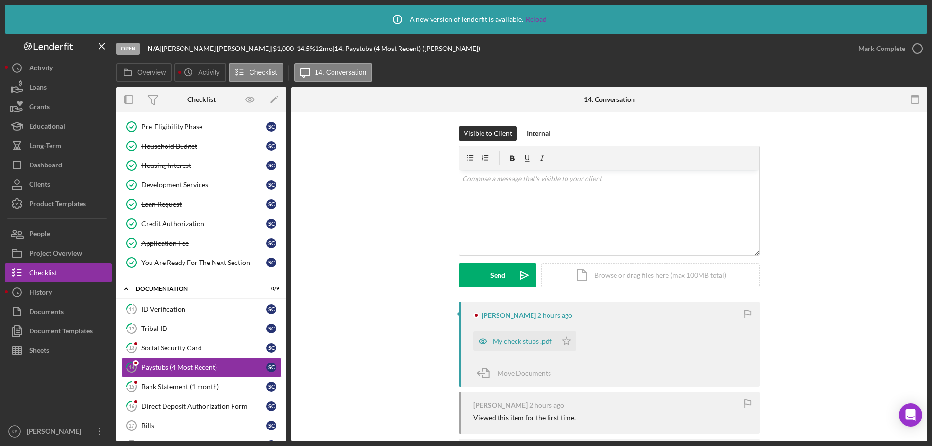
drag, startPoint x: 291, startPoint y: 352, endPoint x: 261, endPoint y: 363, distance: 32.1
click at [353, 351] on div "[PERSON_NAME] 2 hours ago My check stubs .pdf Icon/Star Move Documents [PERSON_…" at bounding box center [609, 398] width 607 height 192
click at [199, 375] on link "14 Paystubs (4 Most Recent) S C" at bounding box center [201, 367] width 160 height 19
drag, startPoint x: 197, startPoint y: 393, endPoint x: 236, endPoint y: 381, distance: 40.4
click at [197, 393] on link "15 Bank Statement (1 month) S C" at bounding box center [201, 386] width 160 height 19
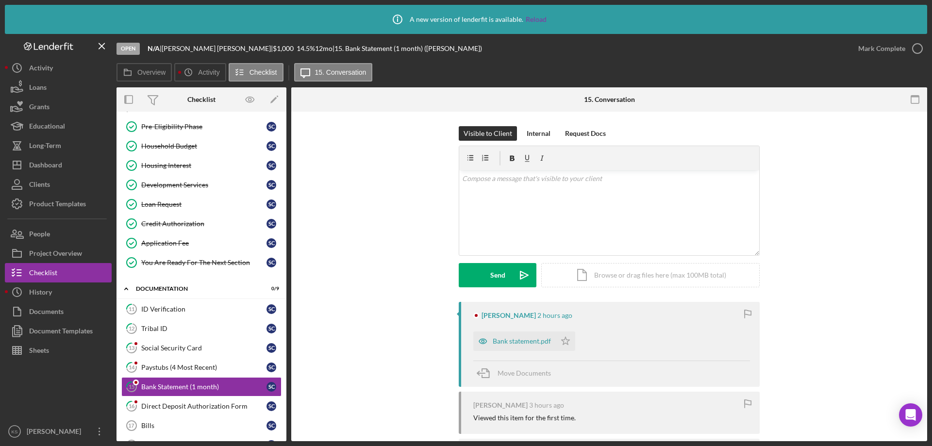
click at [320, 363] on div "[PERSON_NAME] 2 hours ago Bank statement.pdf Icon/Star Move Documents [PERSON_N…" at bounding box center [609, 425] width 607 height 247
click at [167, 412] on link "16 Direct Deposit Authorization Form S C" at bounding box center [201, 406] width 160 height 19
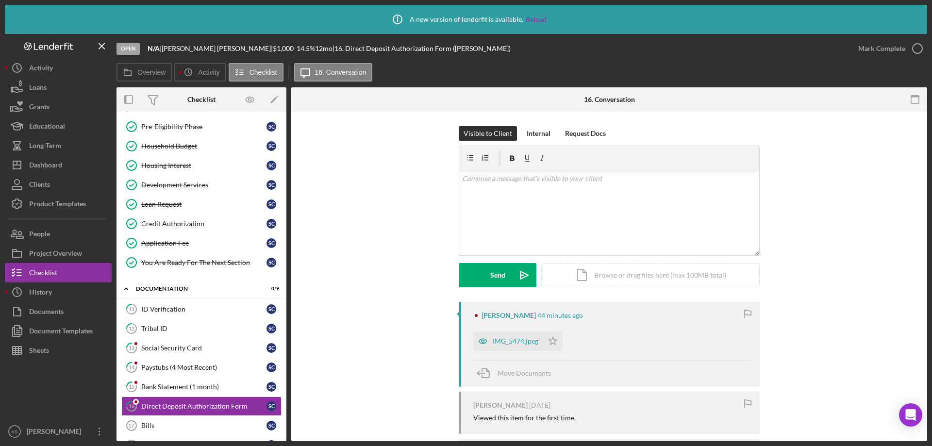
click at [337, 358] on div "[PERSON_NAME] 44 minutes ago IMG_5474.jpeg Icon/Star Move Documents [PERSON_NAM…" at bounding box center [609, 425] width 607 height 247
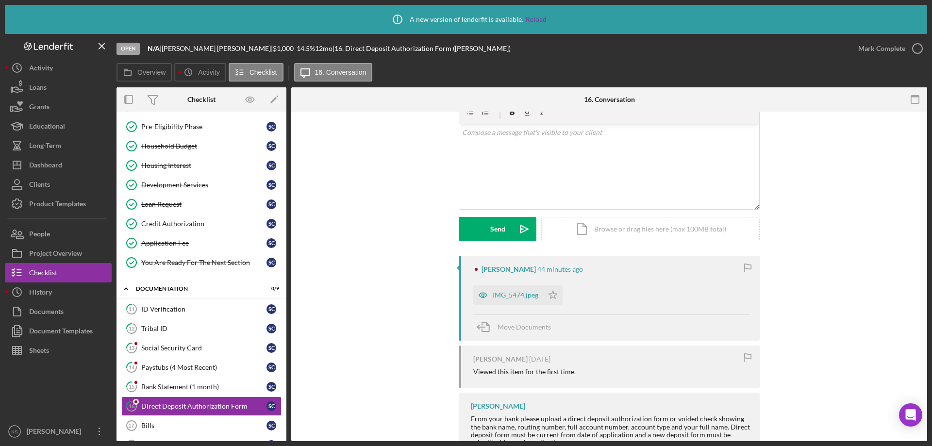
scroll to position [122, 0]
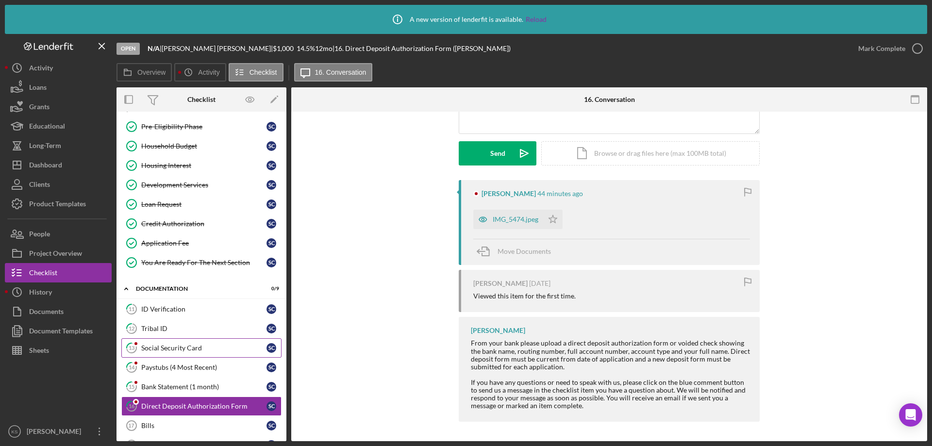
click at [191, 354] on link "13 Social Security Card S C" at bounding box center [201, 347] width 160 height 19
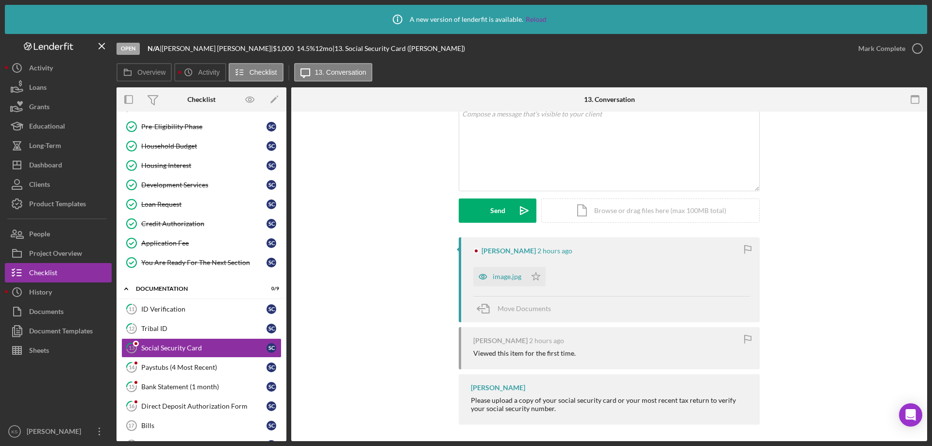
scroll to position [68, 0]
click at [689, 296] on div "Move Documents" at bounding box center [612, 306] width 277 height 26
click at [184, 364] on div "Paystubs (4 Most Recent)" at bounding box center [203, 368] width 125 height 8
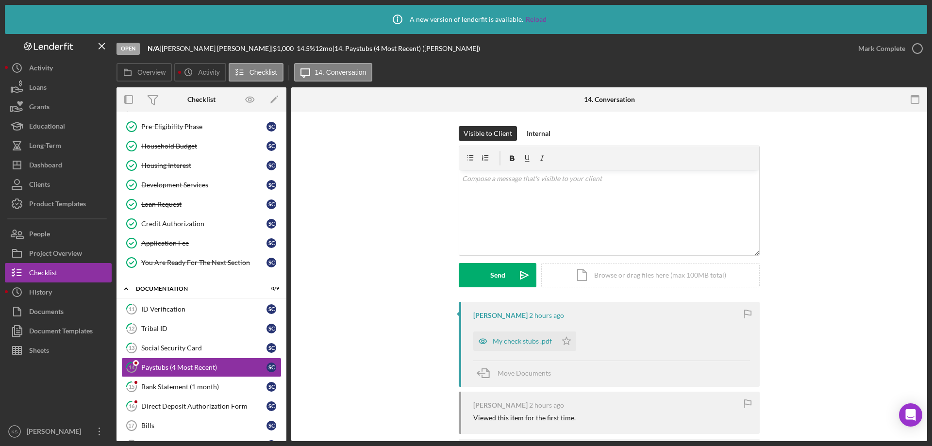
drag, startPoint x: 677, startPoint y: 352, endPoint x: 562, endPoint y: 352, distance: 115.6
click at [671, 352] on div "[PERSON_NAME] 2 hours ago My check stubs .pdf Icon/Star Move Documents" at bounding box center [609, 344] width 301 height 85
click at [183, 382] on link "15 Bank Statement (1 month) S C" at bounding box center [201, 386] width 160 height 19
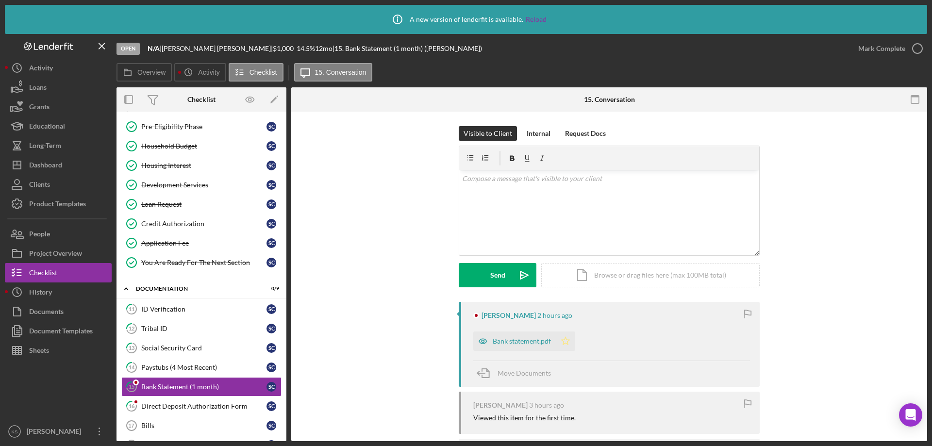
drag, startPoint x: 642, startPoint y: 343, endPoint x: 558, endPoint y: 351, distance: 83.9
click at [640, 343] on div "Bank statement.pdf Icon/Star" at bounding box center [612, 339] width 277 height 24
click at [204, 401] on link "16 Direct Deposit Authorization Form S C" at bounding box center [201, 406] width 160 height 19
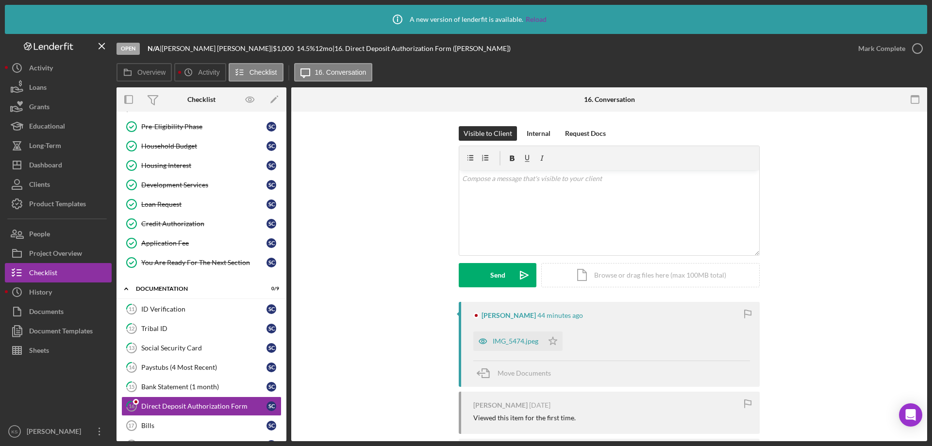
click at [646, 331] on div "IMG_5474.jpeg Icon/Star" at bounding box center [612, 339] width 277 height 24
click at [192, 390] on div "Bank Statement (1 month)" at bounding box center [203, 387] width 125 height 8
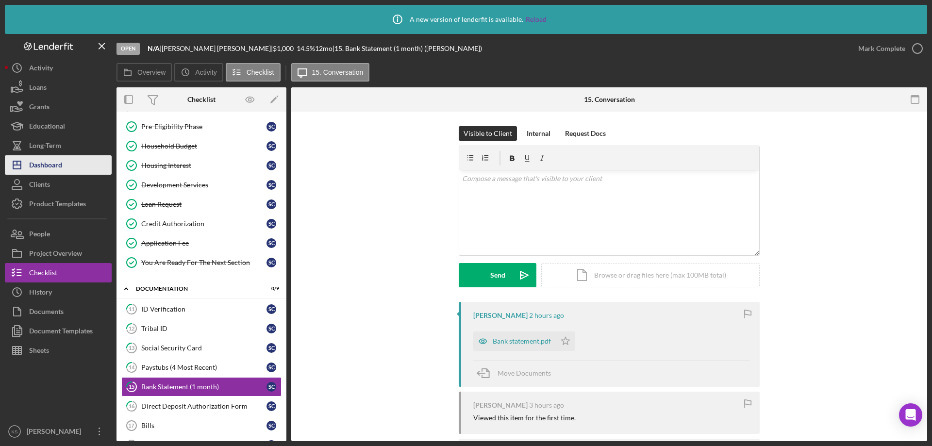
click at [66, 166] on button "Icon/Dashboard Dashboard" at bounding box center [58, 164] width 107 height 19
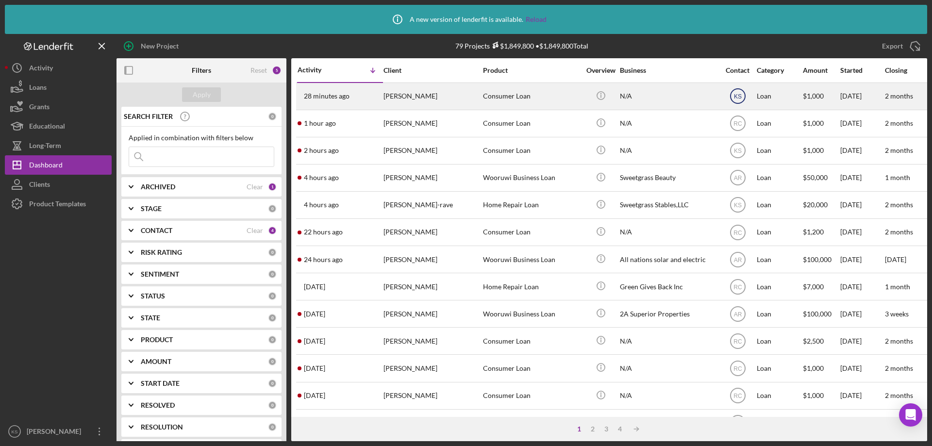
click at [739, 96] on text "KS" at bounding box center [738, 96] width 8 height 7
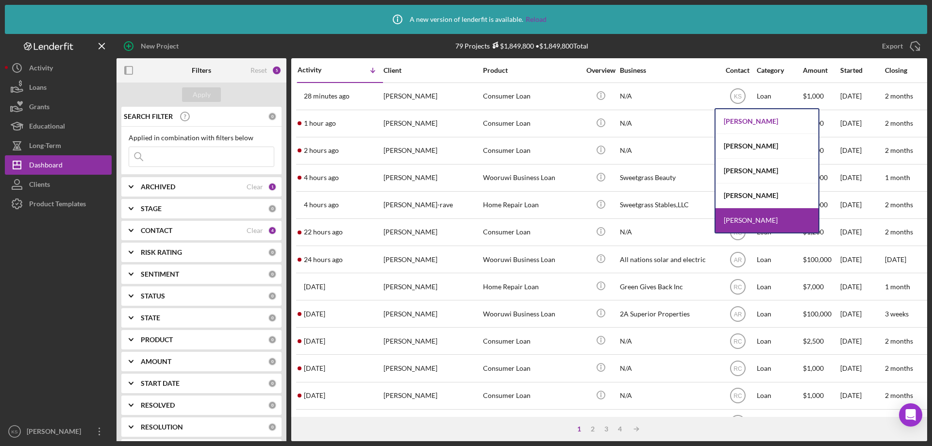
click at [755, 123] on div "[PERSON_NAME]" at bounding box center [767, 121] width 103 height 25
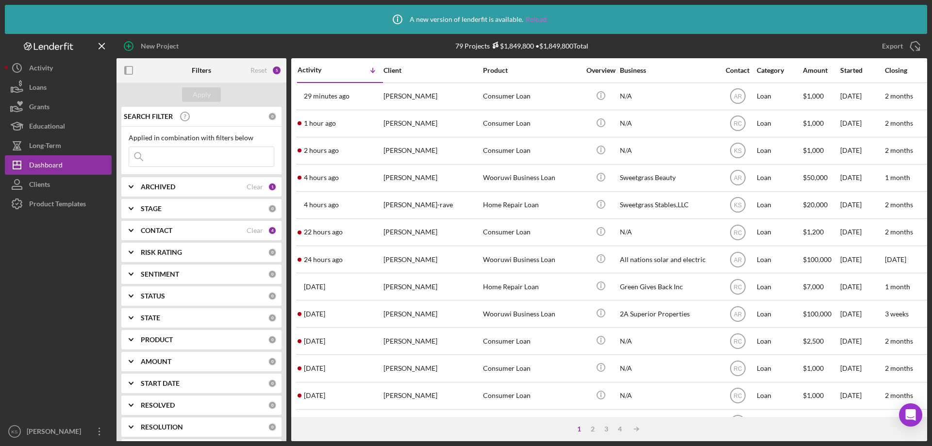
click at [529, 19] on link "Reload" at bounding box center [536, 20] width 21 height 8
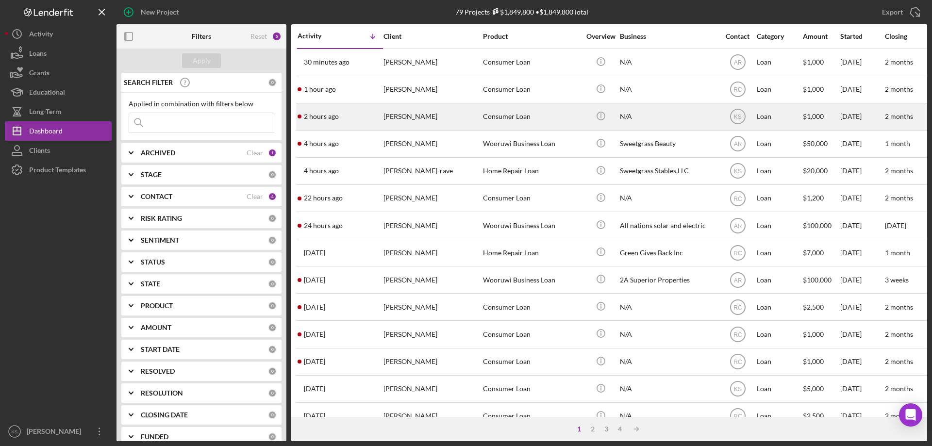
click at [474, 120] on div "[PERSON_NAME]" at bounding box center [432, 117] width 97 height 26
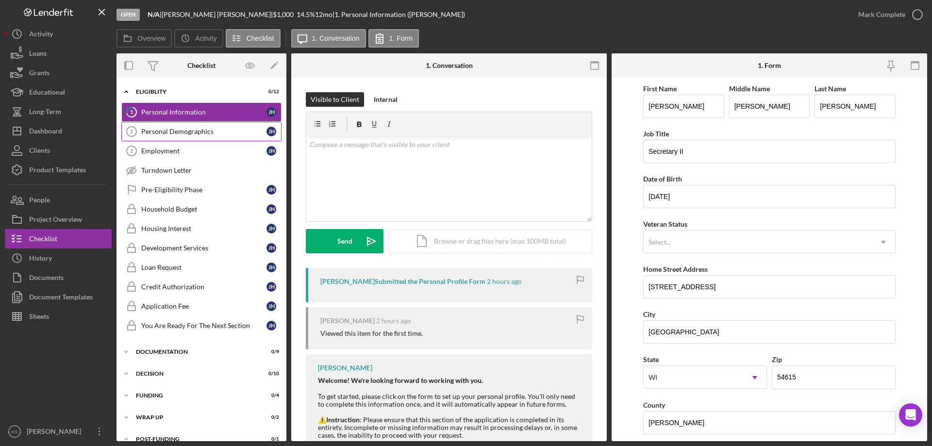
click at [176, 131] on div "Personal Demographics" at bounding box center [203, 132] width 125 height 8
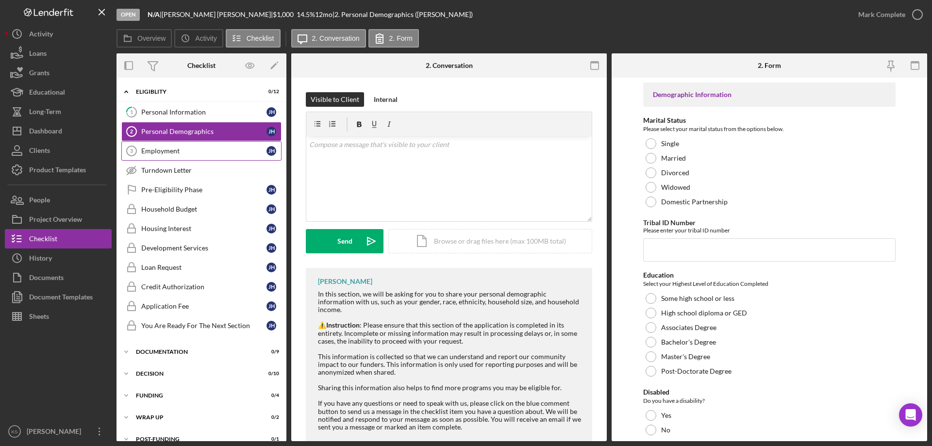
click at [174, 159] on link "Employment 3 Employment J H" at bounding box center [201, 150] width 160 height 19
